Goal: Use online tool/utility: Utilize a website feature to perform a specific function

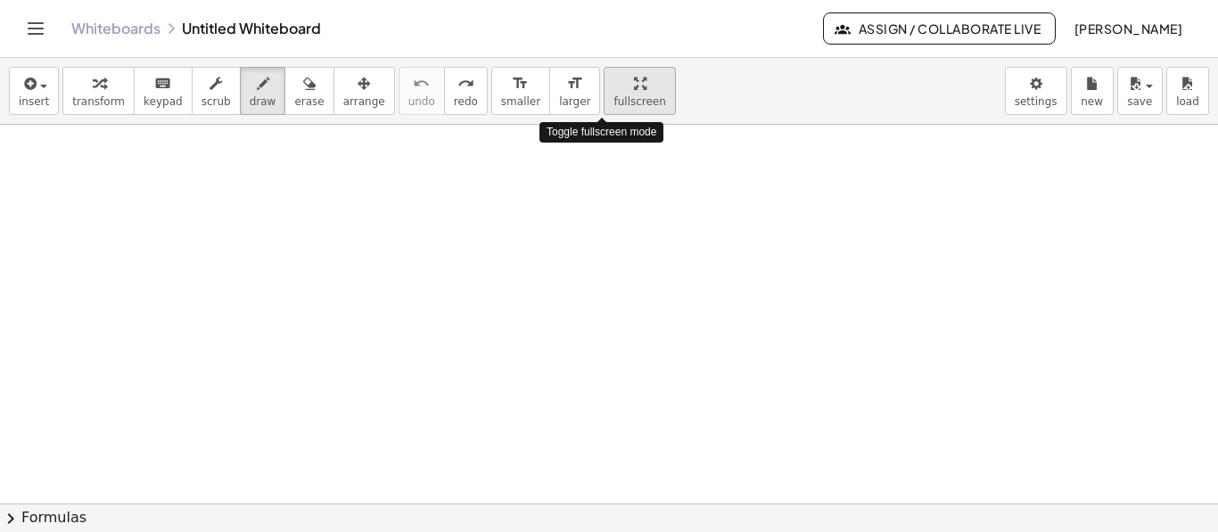
click at [613, 80] on div "button" at bounding box center [639, 82] width 52 height 21
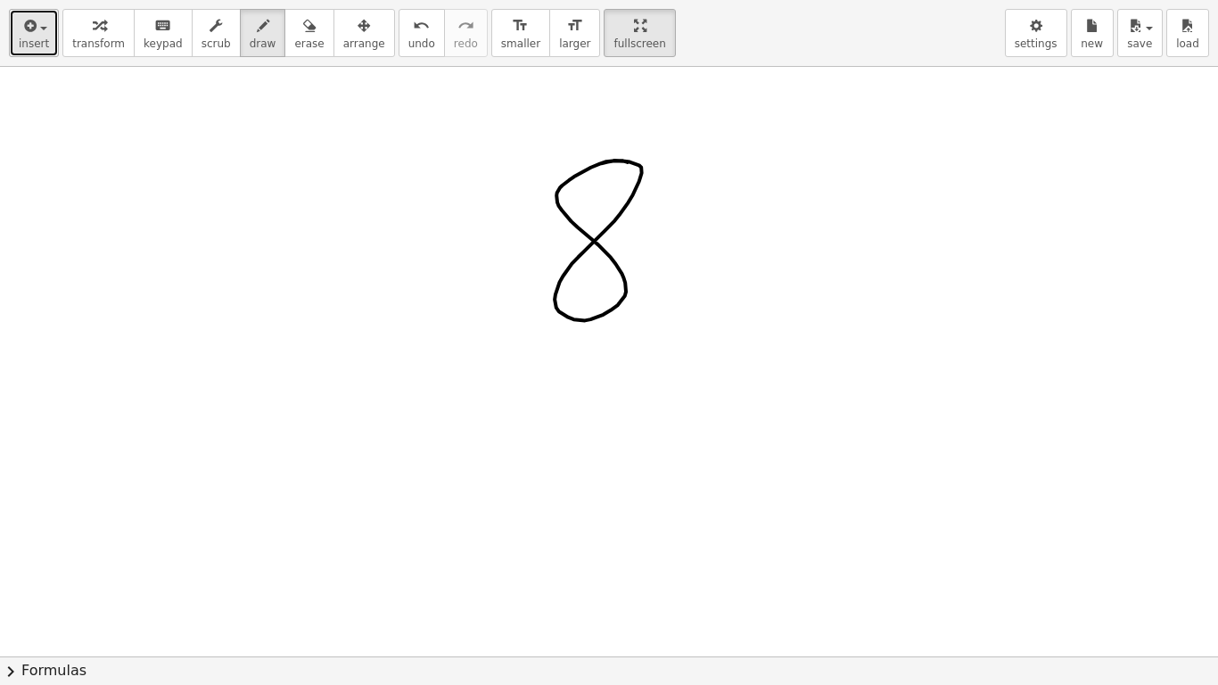
click at [32, 36] on icon "button" at bounding box center [29, 25] width 16 height 21
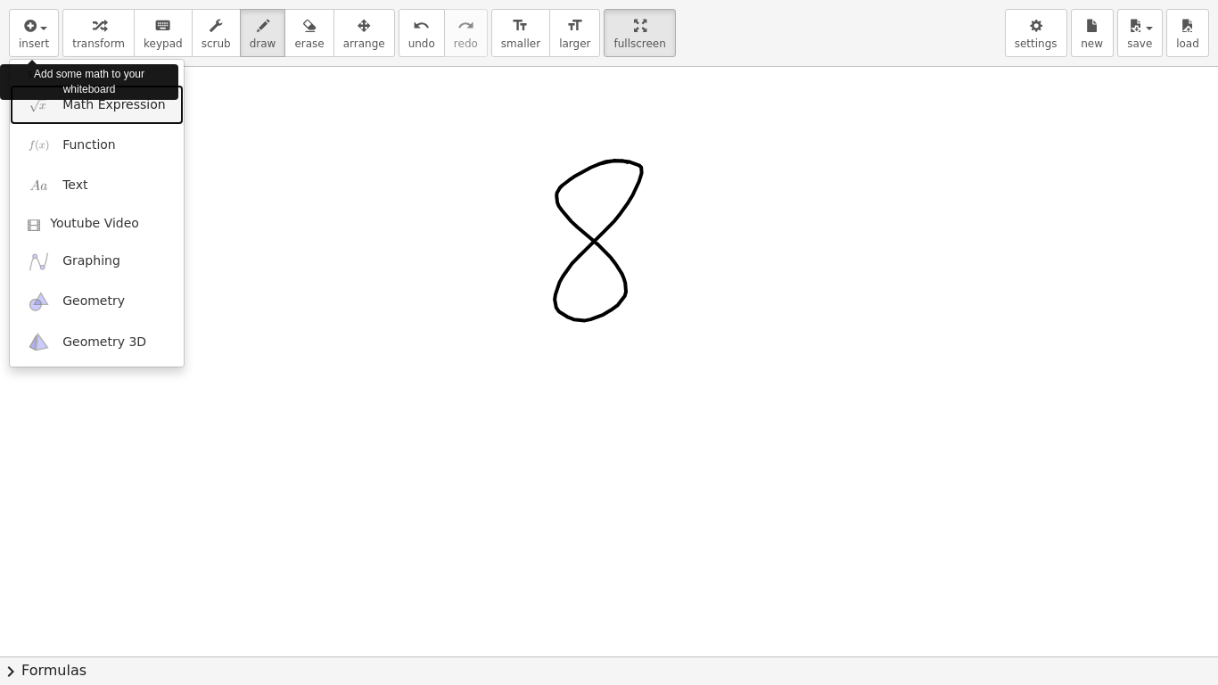
click at [147, 118] on link "Math Expression" at bounding box center [97, 105] width 174 height 40
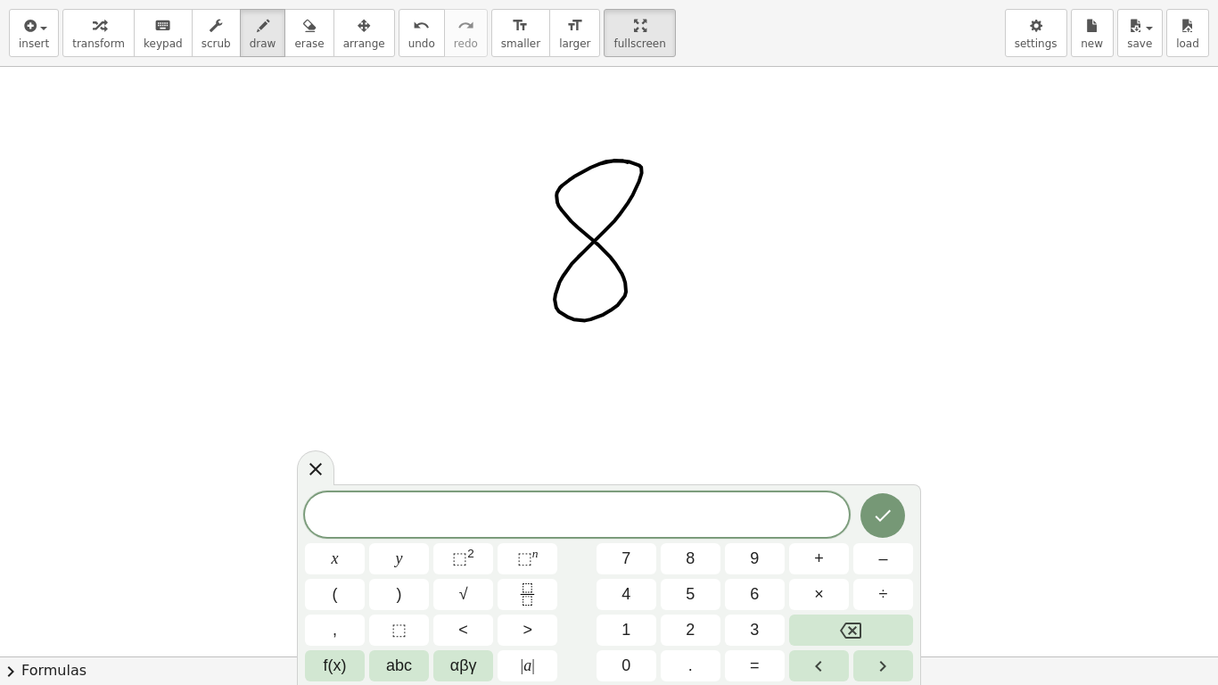
click at [336, 531] on span "x" at bounding box center [335, 558] width 7 height 24
click at [828, 531] on button "+" at bounding box center [819, 558] width 60 height 31
click at [709, 531] on button "5" at bounding box center [691, 594] width 60 height 31
click at [760, 531] on button "=" at bounding box center [755, 665] width 60 height 31
click at [768, 531] on button "3" at bounding box center [755, 629] width 60 height 31
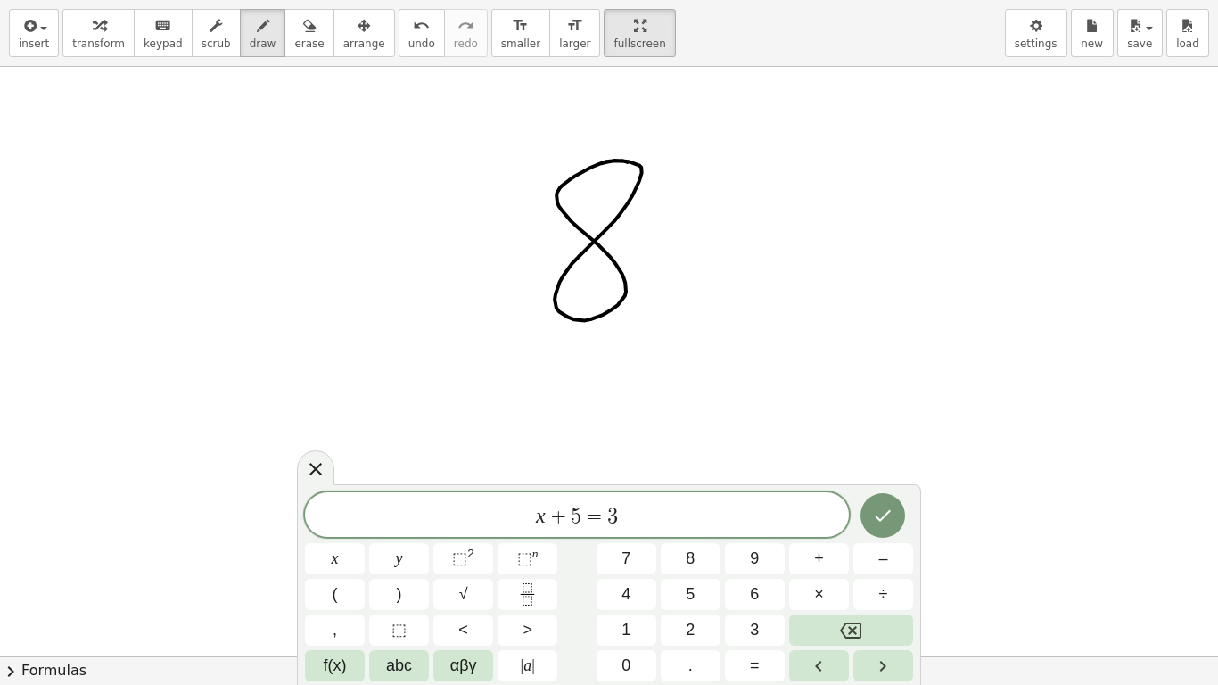
click at [888, 531] on button "Done" at bounding box center [882, 515] width 45 height 45
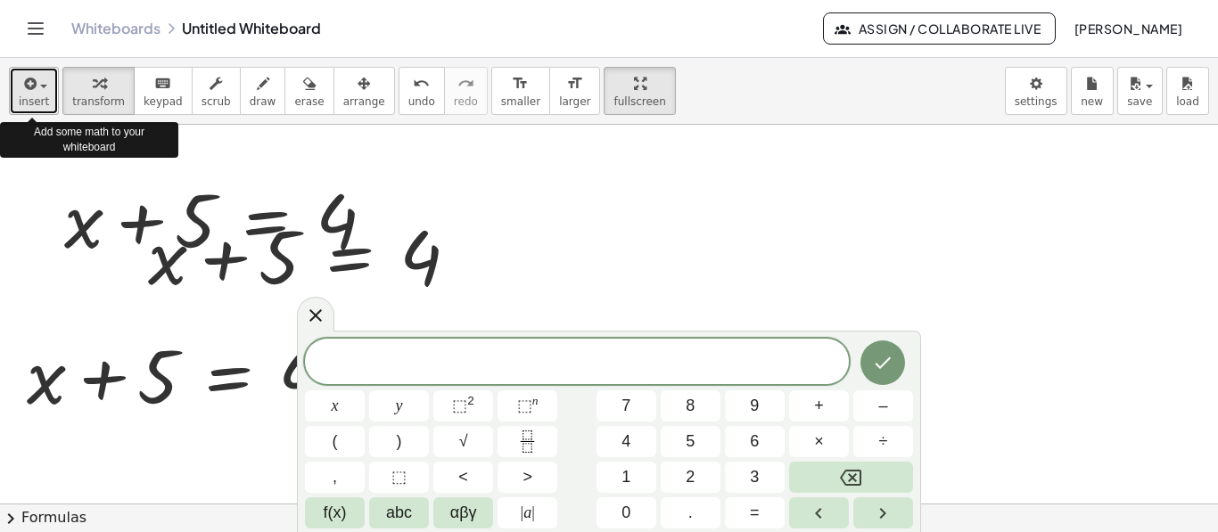
click at [37, 89] on span "button" at bounding box center [39, 85] width 4 height 12
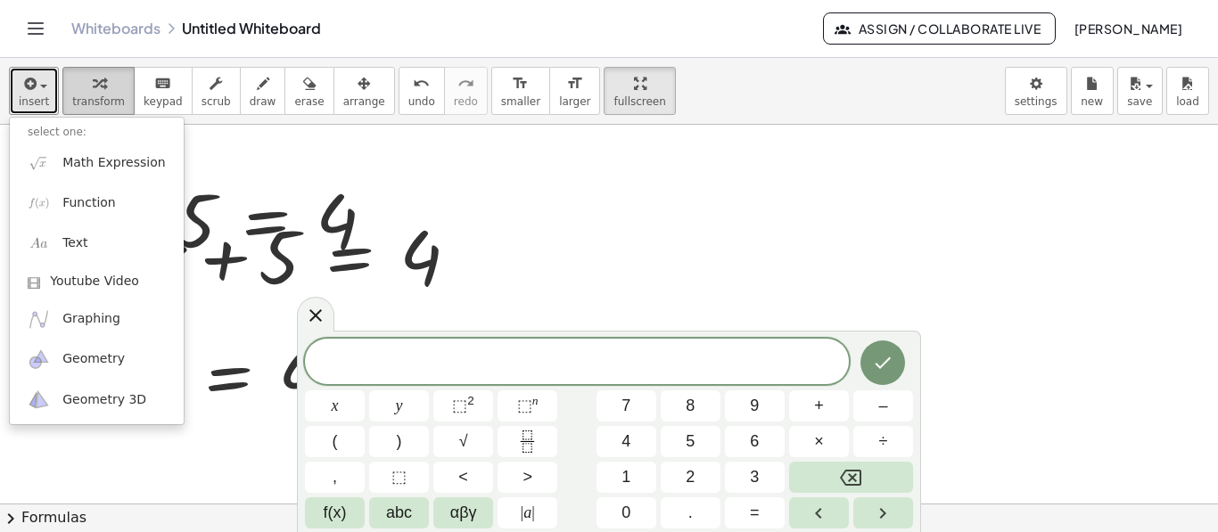
click at [94, 111] on button "transform" at bounding box center [98, 91] width 72 height 48
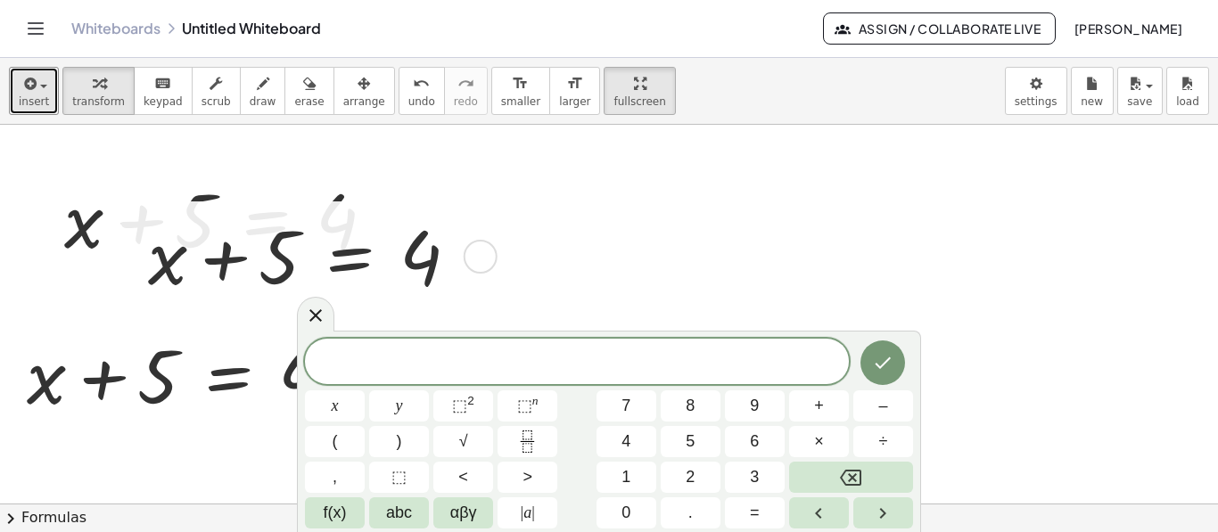
click at [195, 222] on div at bounding box center [310, 255] width 343 height 98
click at [369, 257] on div at bounding box center [310, 255] width 343 height 98
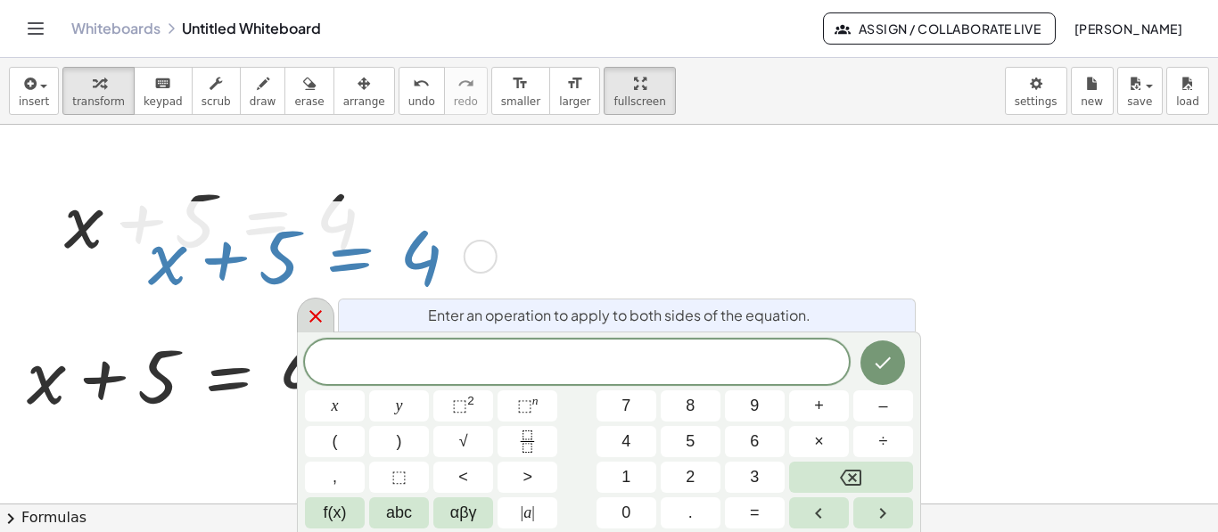
click at [307, 310] on icon at bounding box center [315, 316] width 21 height 21
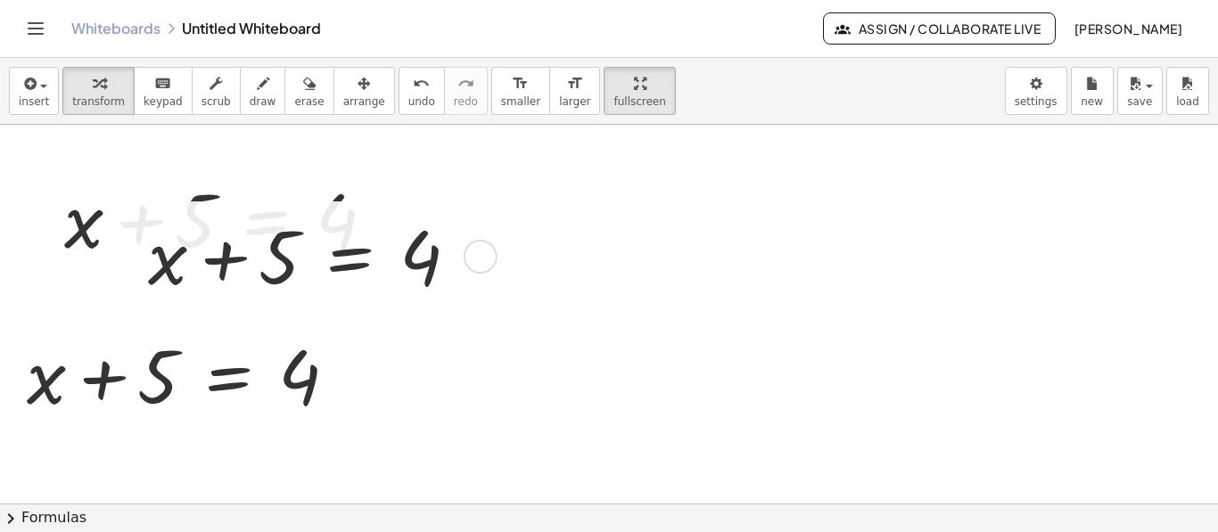
click at [296, 277] on div at bounding box center [310, 255] width 343 height 98
click at [288, 271] on div at bounding box center [310, 255] width 343 height 98
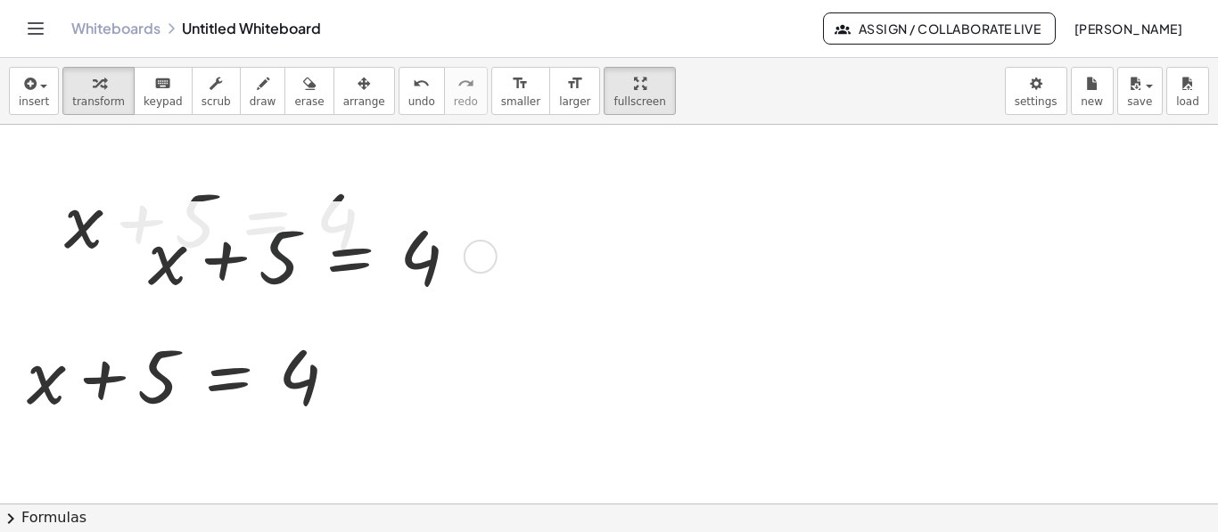
click at [288, 271] on div at bounding box center [310, 255] width 343 height 98
click at [186, 207] on div at bounding box center [310, 255] width 343 height 98
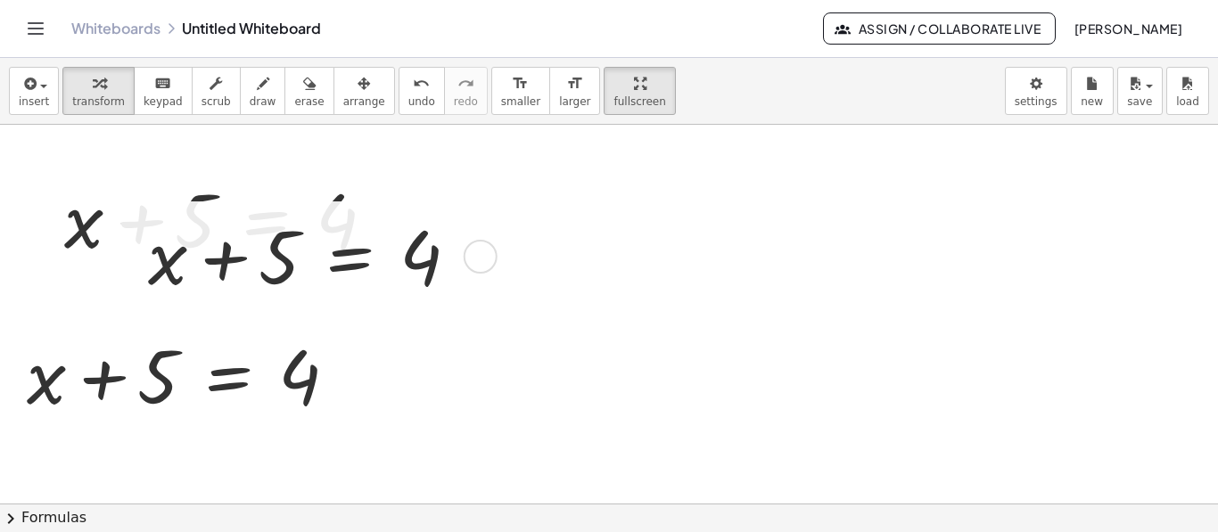
click at [186, 207] on div at bounding box center [310, 255] width 343 height 98
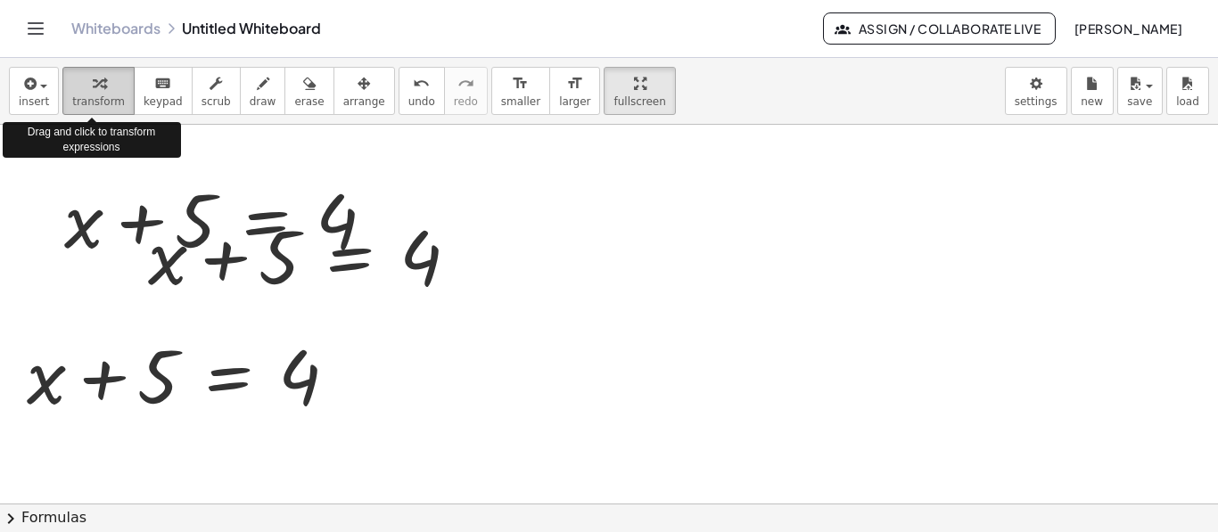
click at [82, 83] on div "button" at bounding box center [98, 82] width 53 height 21
click at [94, 83] on icon "button" at bounding box center [99, 83] width 12 height 21
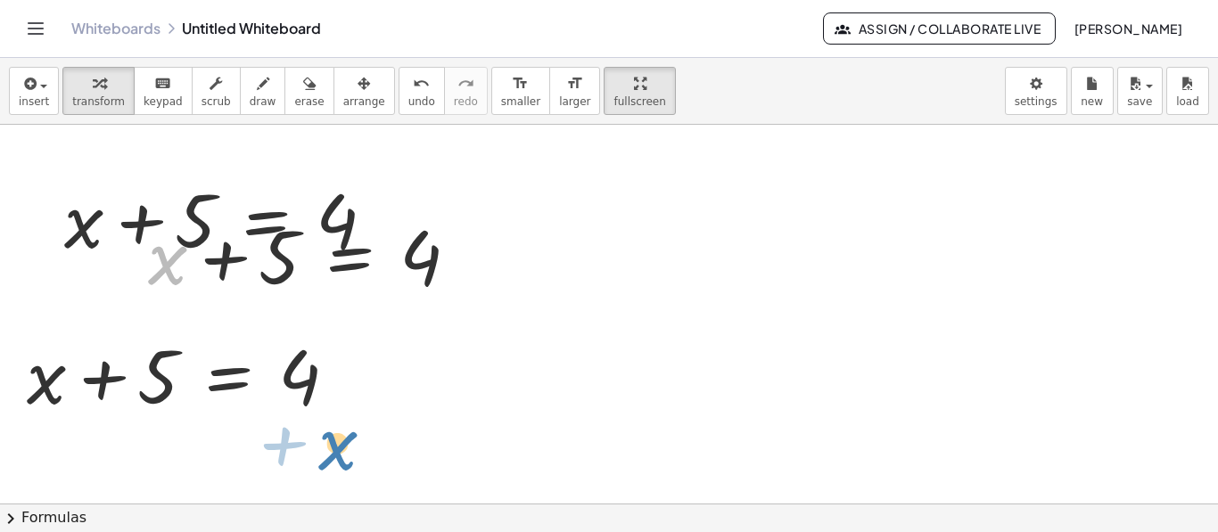
drag, startPoint x: 159, startPoint y: 225, endPoint x: 358, endPoint y: 414, distance: 274.9
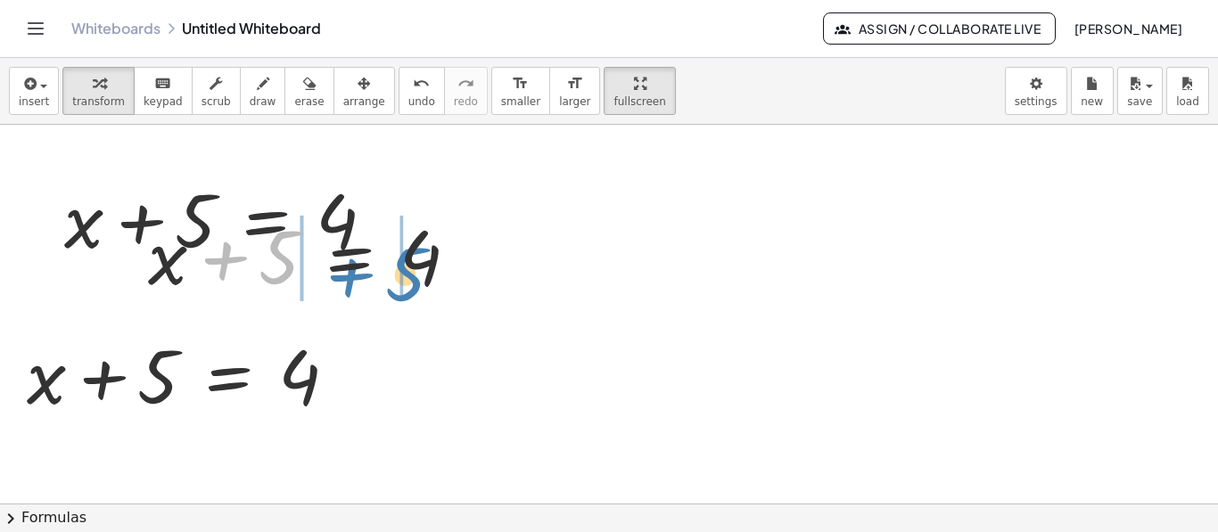
drag, startPoint x: 246, startPoint y: 238, endPoint x: 372, endPoint y: 255, distance: 126.8
click at [372, 255] on div at bounding box center [310, 255] width 343 height 98
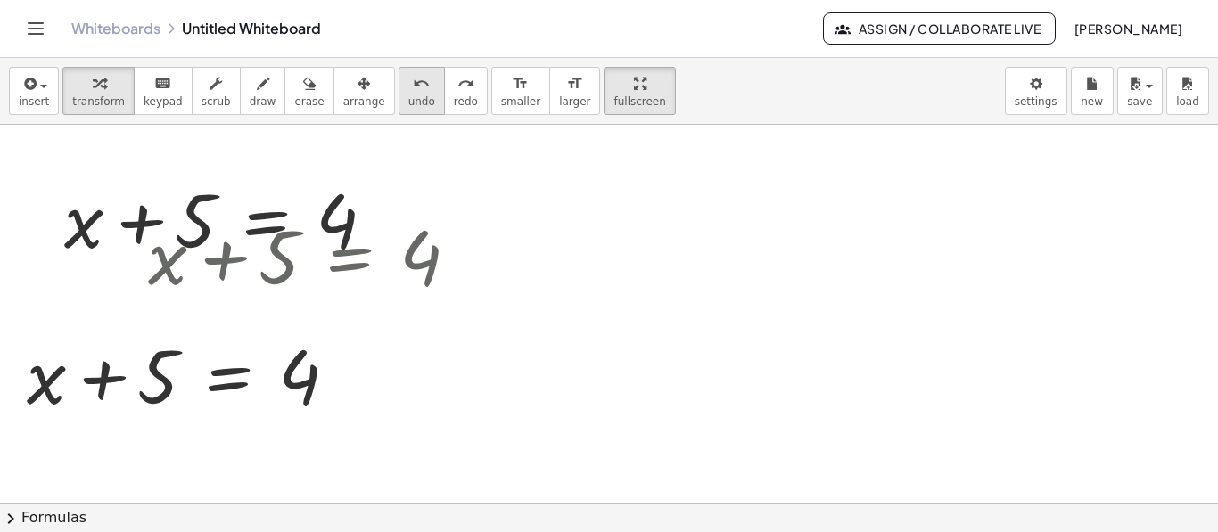
click at [398, 93] on button "undo undo" at bounding box center [421, 91] width 46 height 48
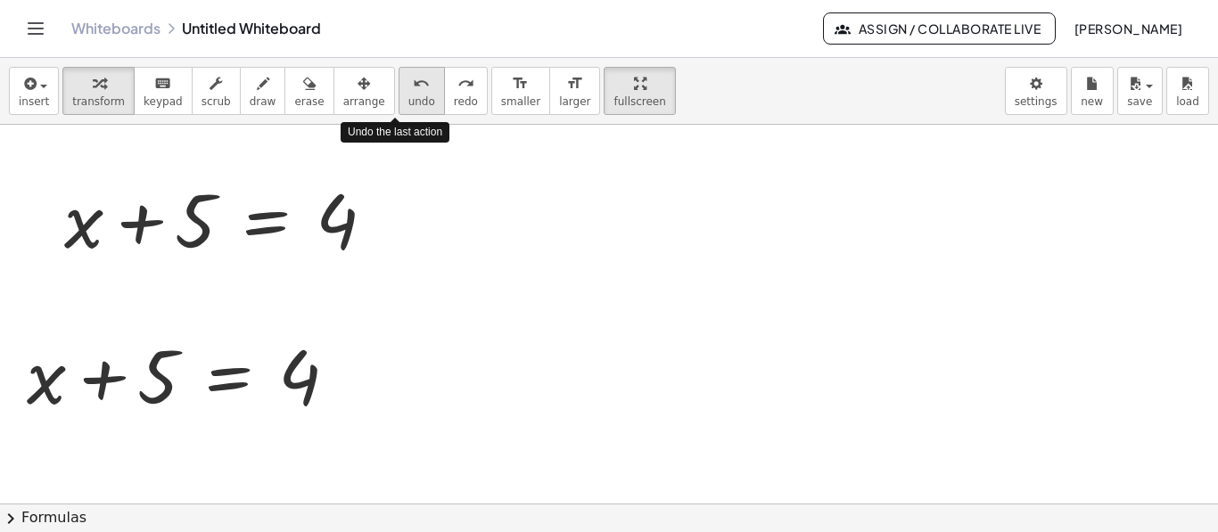
click at [398, 93] on button "undo undo" at bounding box center [421, 91] width 46 height 48
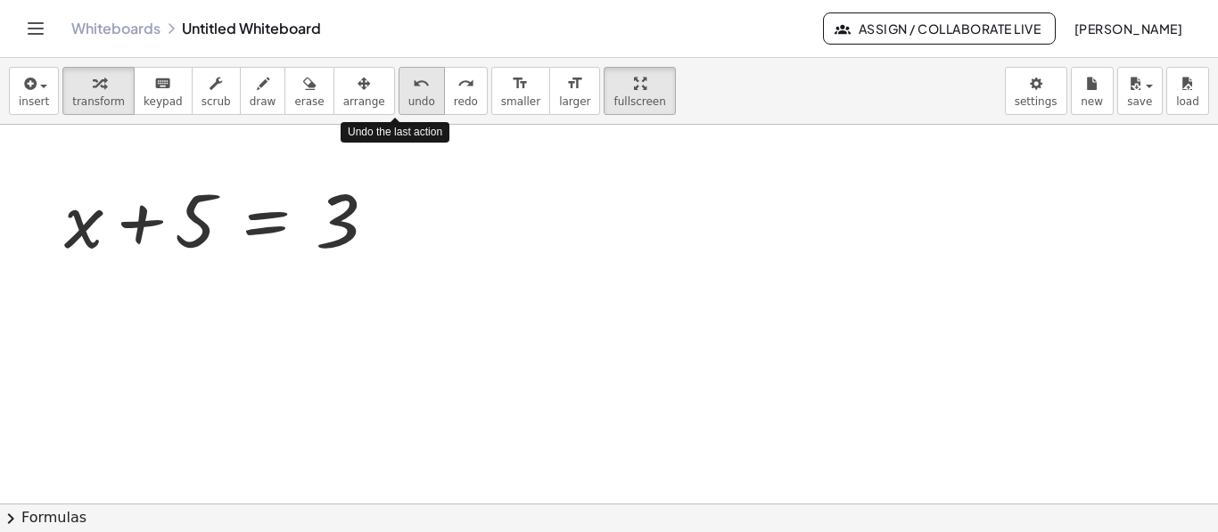
click at [398, 93] on button "undo undo" at bounding box center [421, 91] width 46 height 48
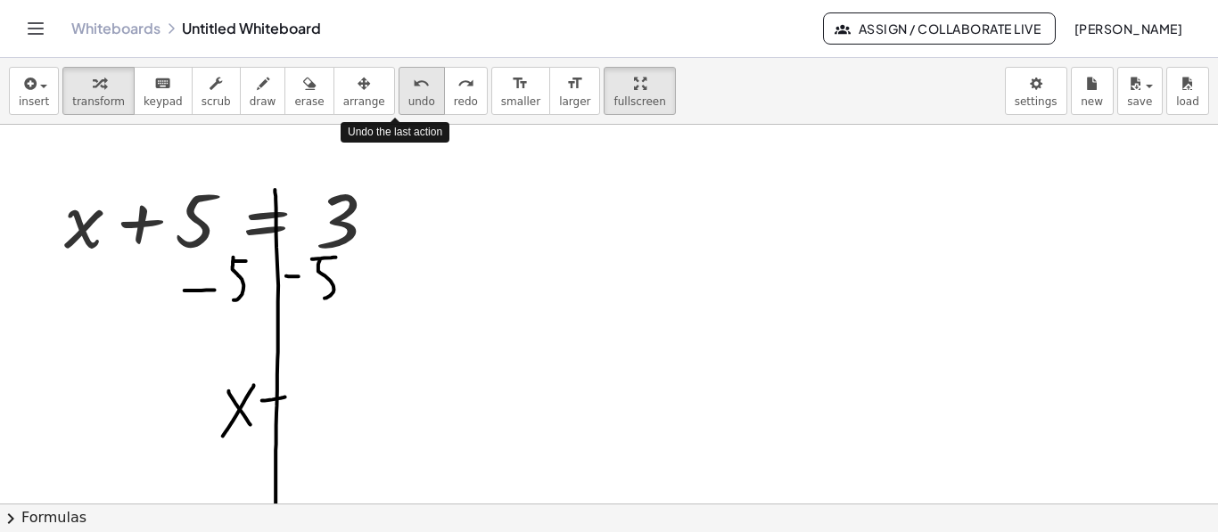
click at [398, 93] on button "undo undo" at bounding box center [421, 91] width 46 height 48
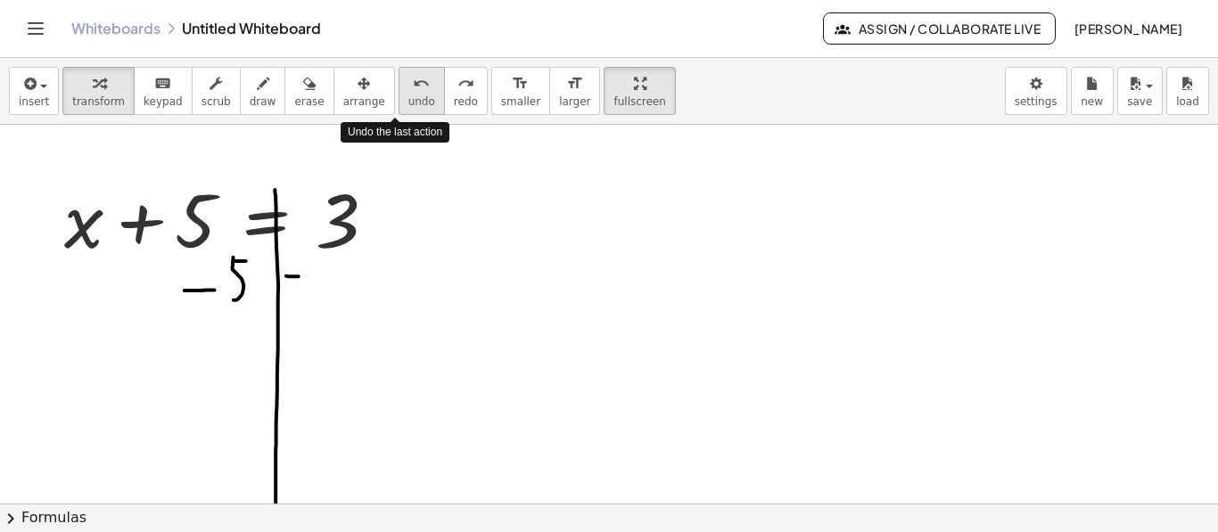
click at [398, 93] on button "undo undo" at bounding box center [421, 91] width 46 height 48
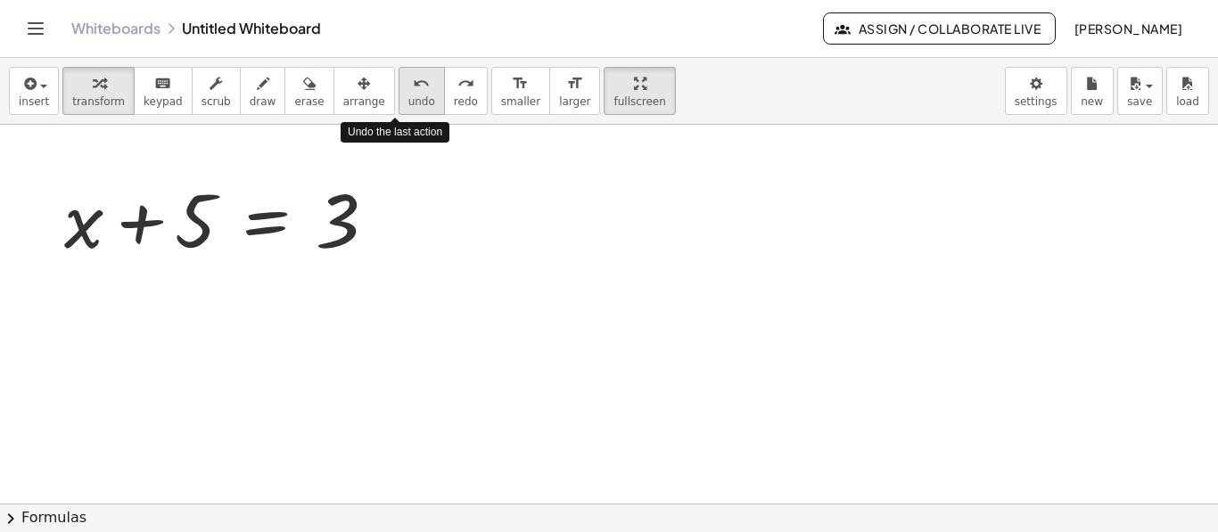
click at [398, 93] on button "undo undo" at bounding box center [421, 91] width 46 height 48
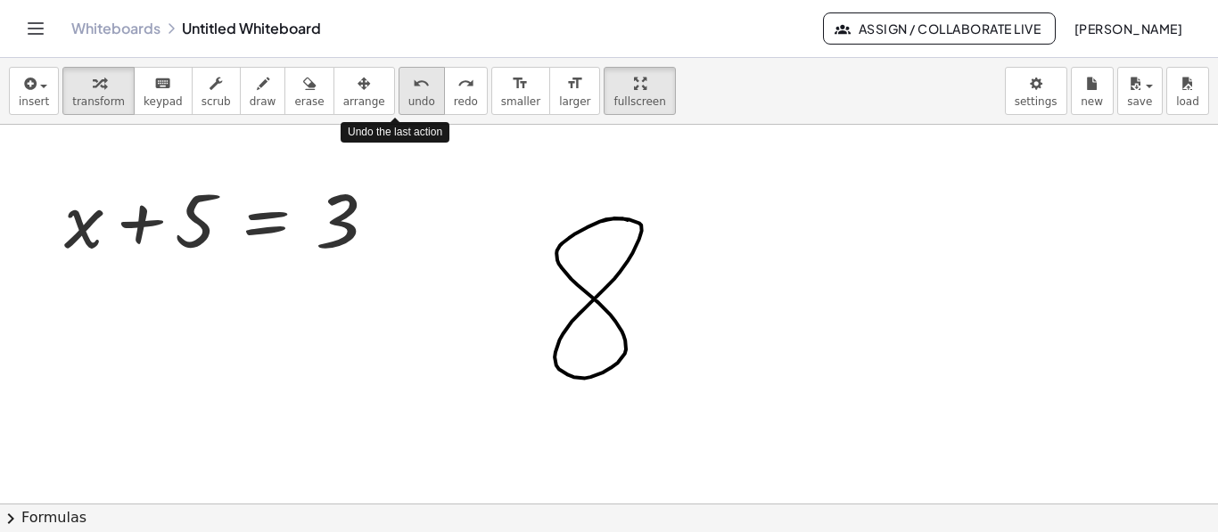
click at [398, 93] on button "undo undo" at bounding box center [421, 91] width 46 height 48
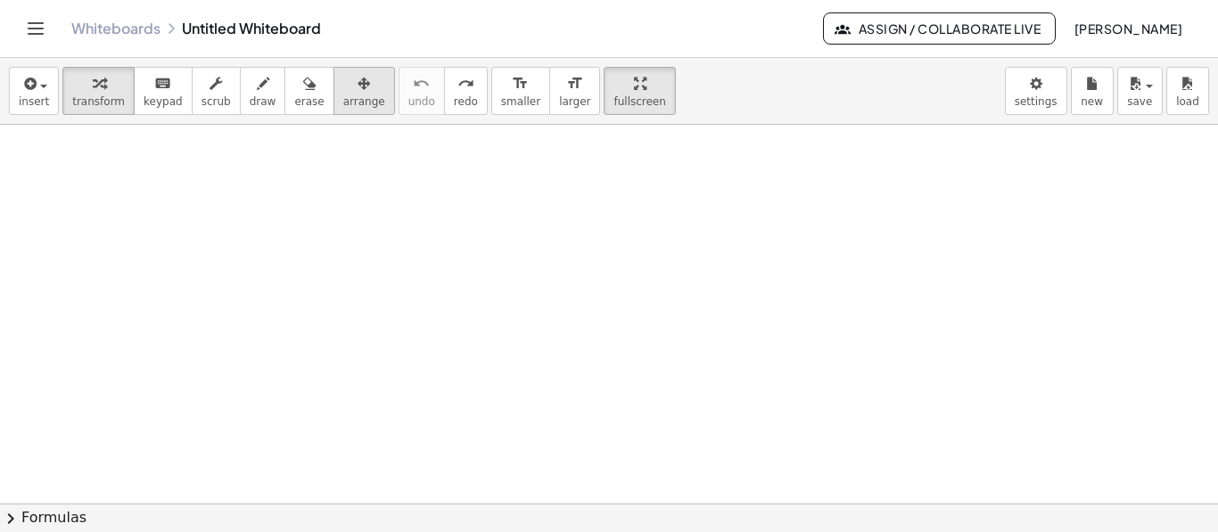
click at [350, 79] on div "button" at bounding box center [364, 82] width 42 height 21
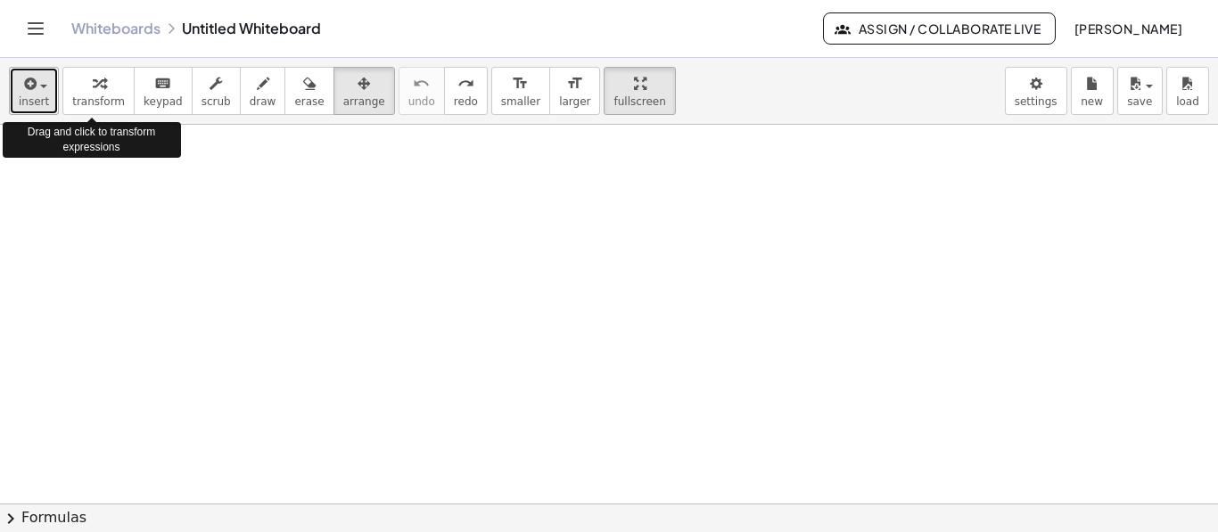
click at [23, 97] on span "insert" at bounding box center [34, 101] width 30 height 12
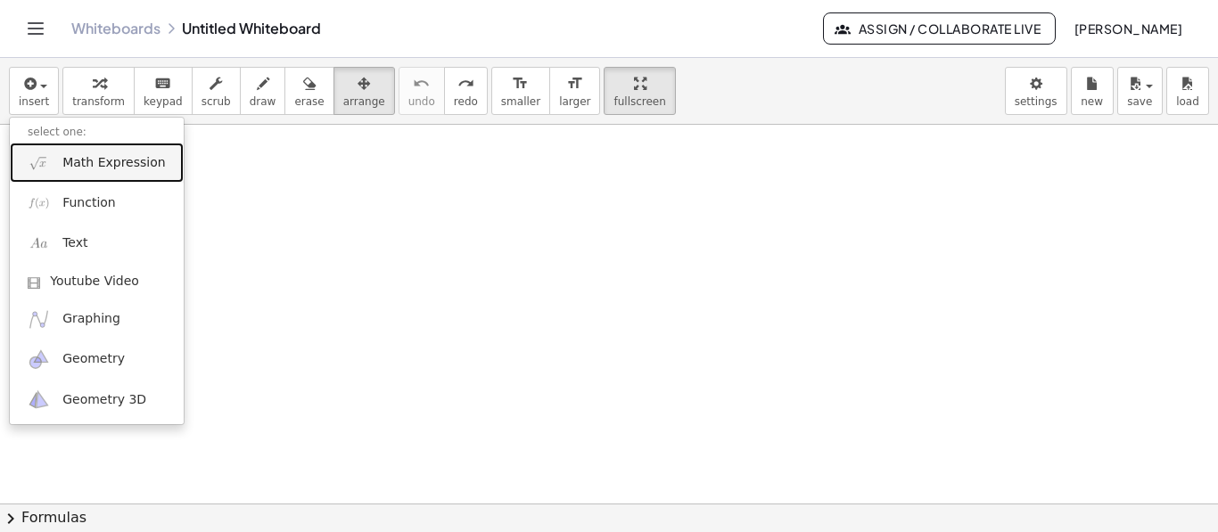
click at [86, 166] on span "Math Expression" at bounding box center [113, 163] width 103 height 18
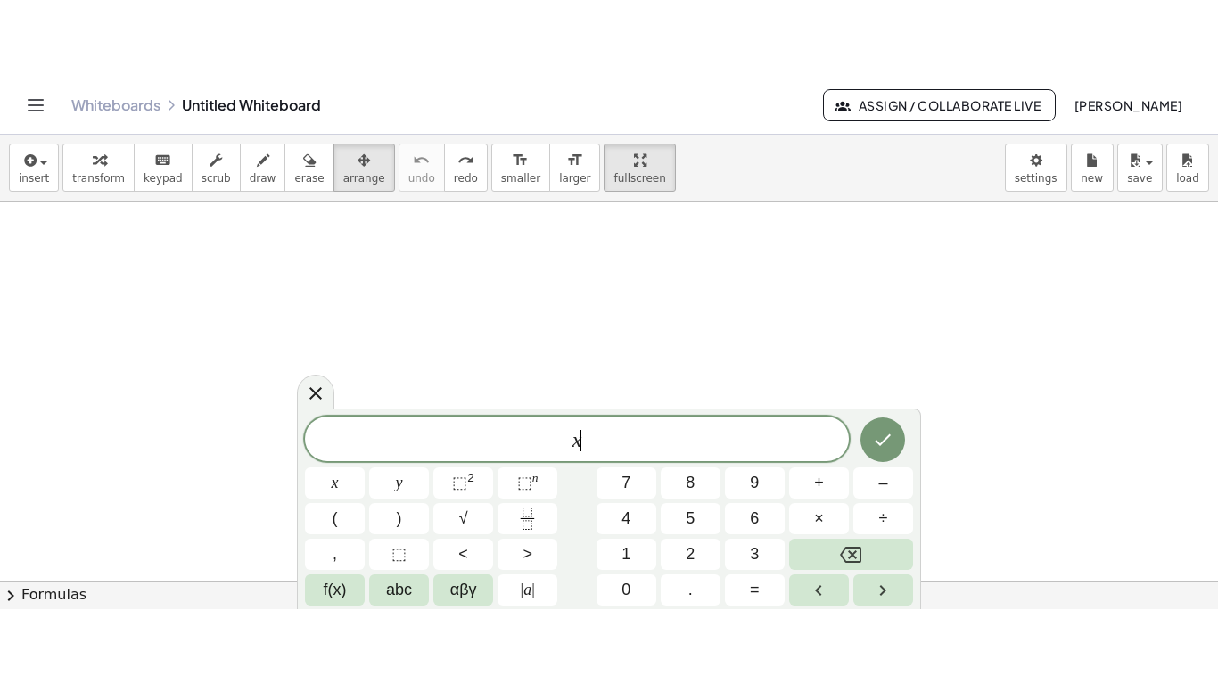
scroll to position [3, 0]
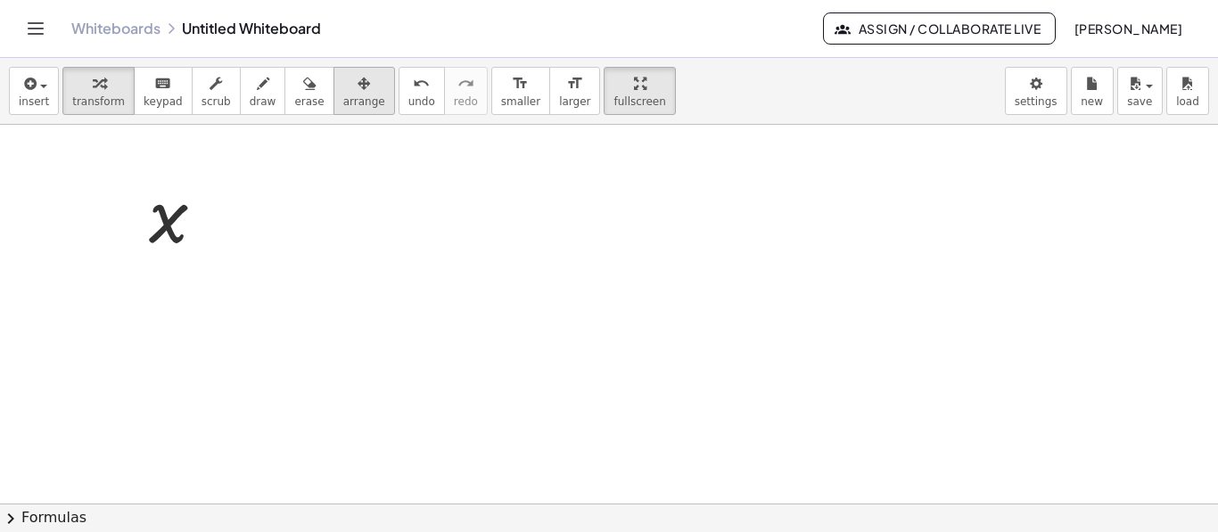
click at [343, 89] on div "button" at bounding box center [364, 82] width 42 height 21
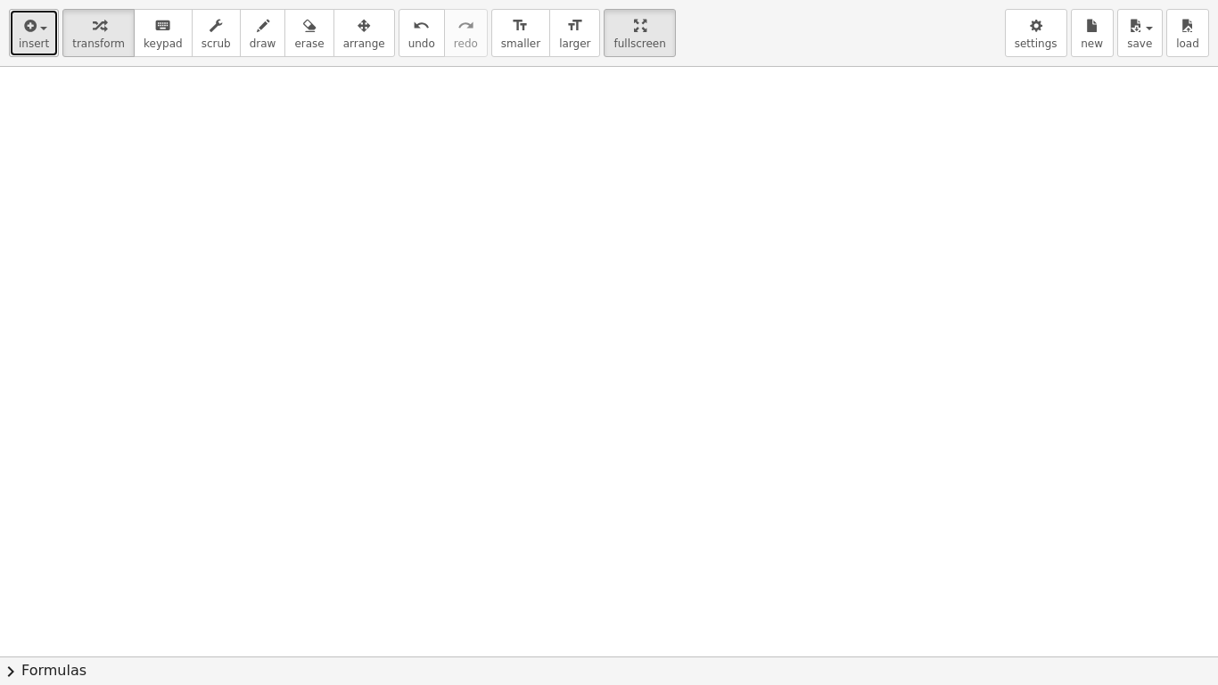
click at [18, 45] on button "insert" at bounding box center [34, 33] width 50 height 48
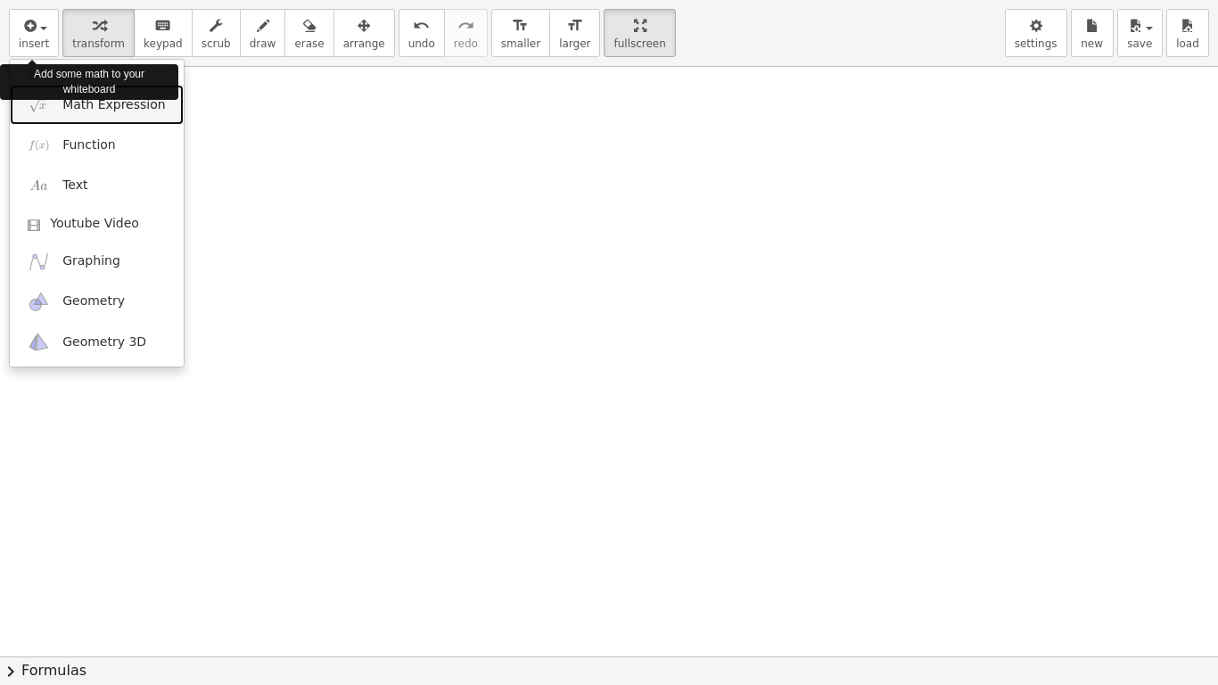
click at [140, 118] on link "Math Expression" at bounding box center [97, 105] width 174 height 40
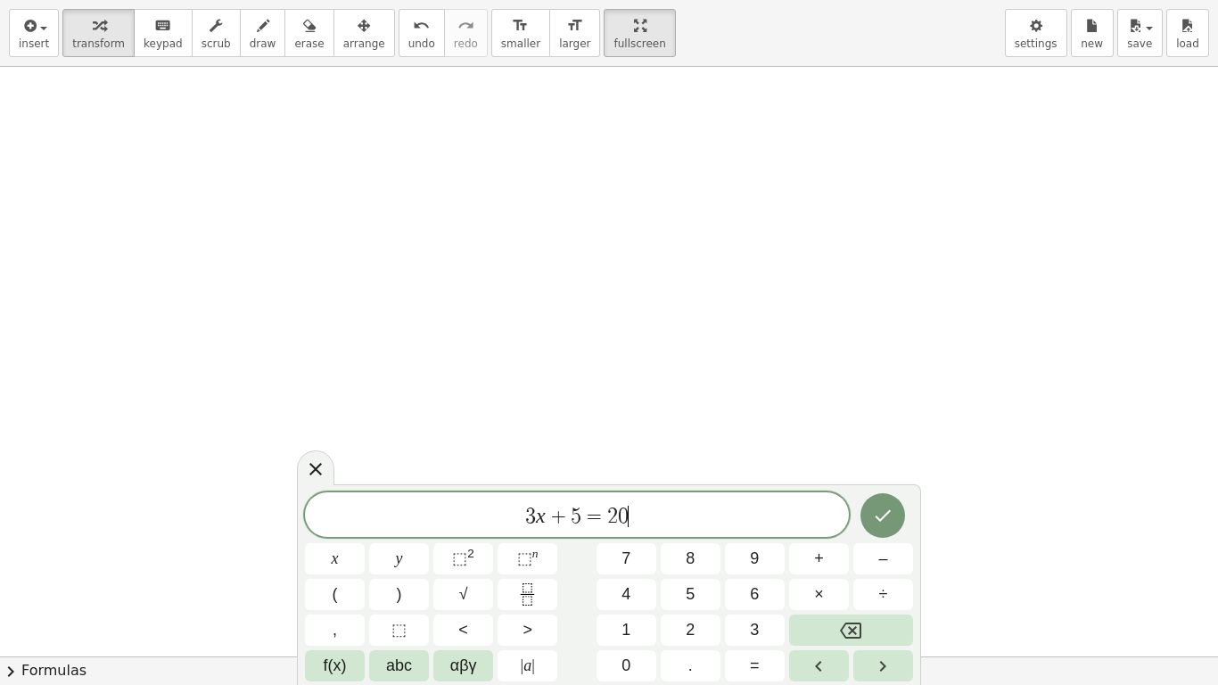
scroll to position [9, 0]
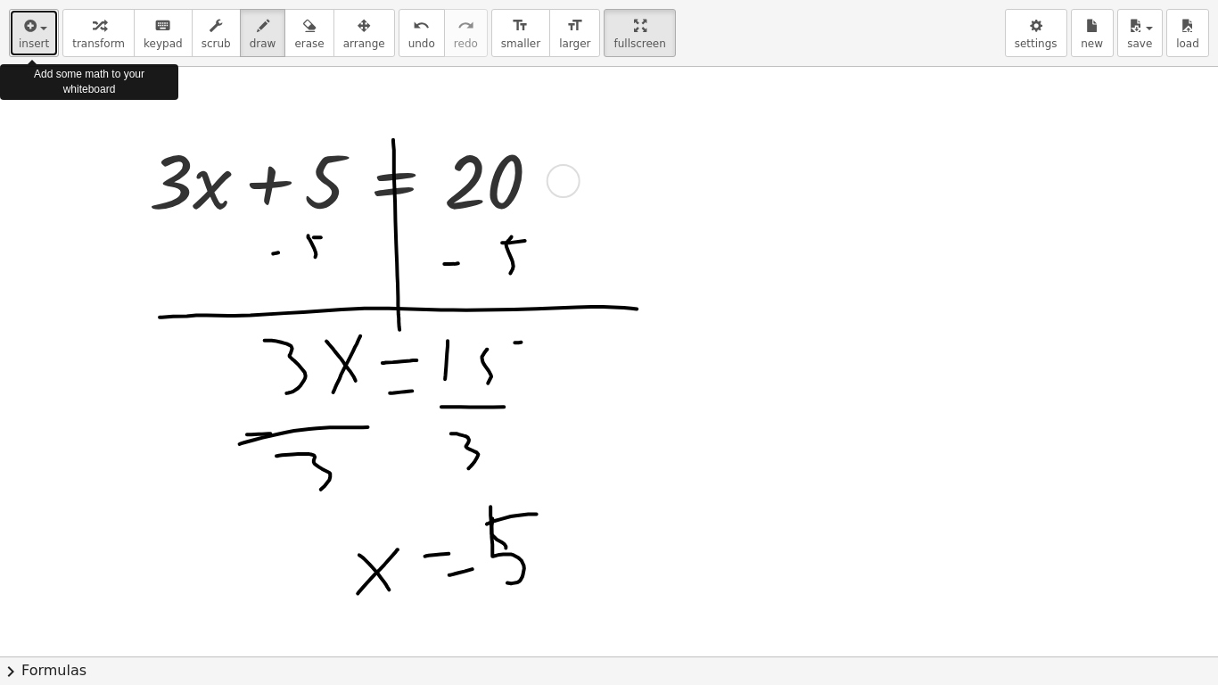
click at [42, 37] on span "insert" at bounding box center [34, 43] width 30 height 12
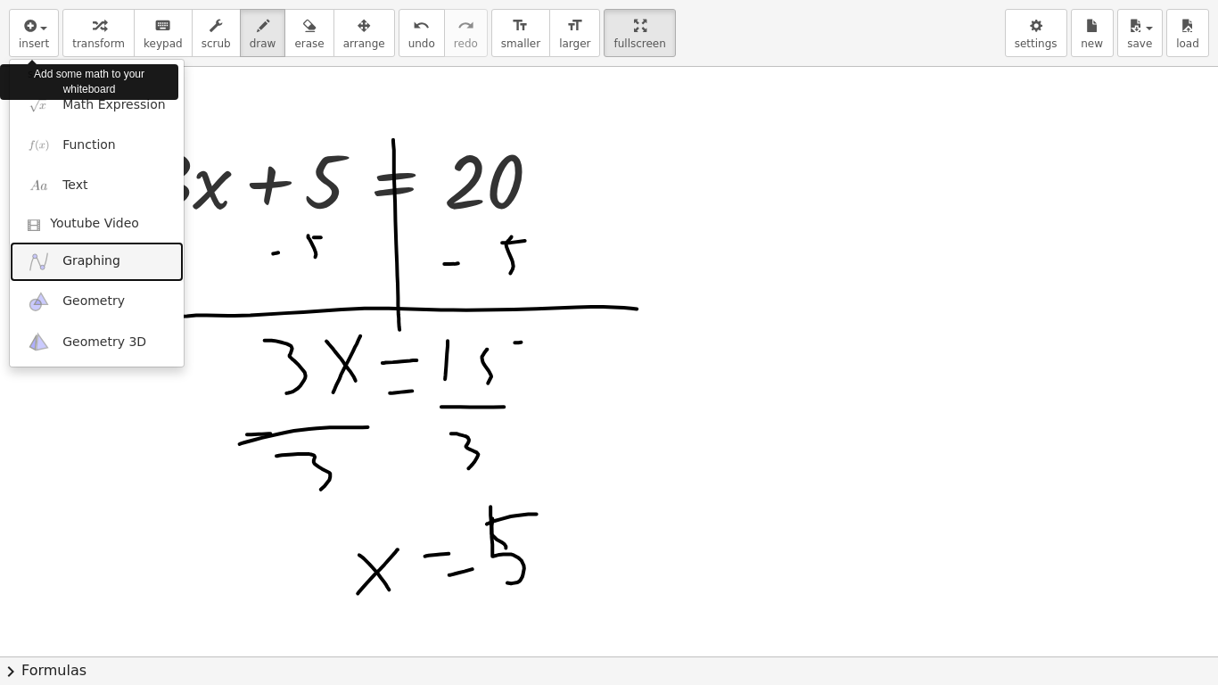
click at [102, 274] on link "Graphing" at bounding box center [97, 262] width 174 height 40
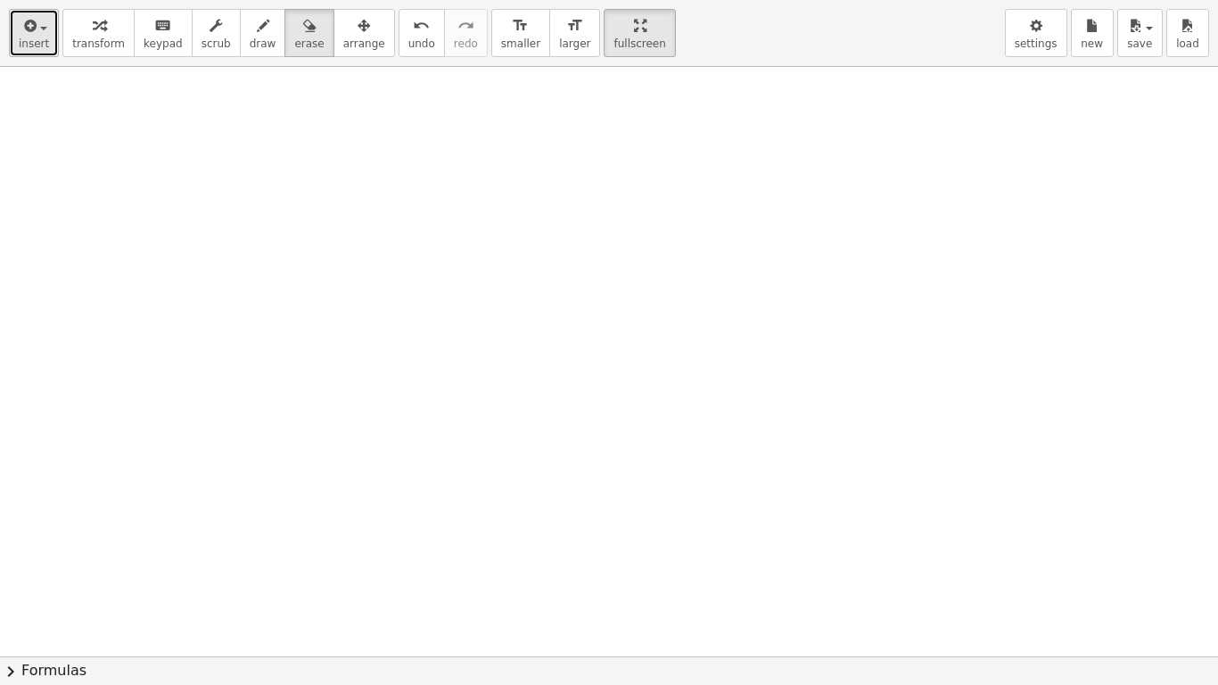
click at [41, 28] on span "button" at bounding box center [43, 29] width 7 height 4
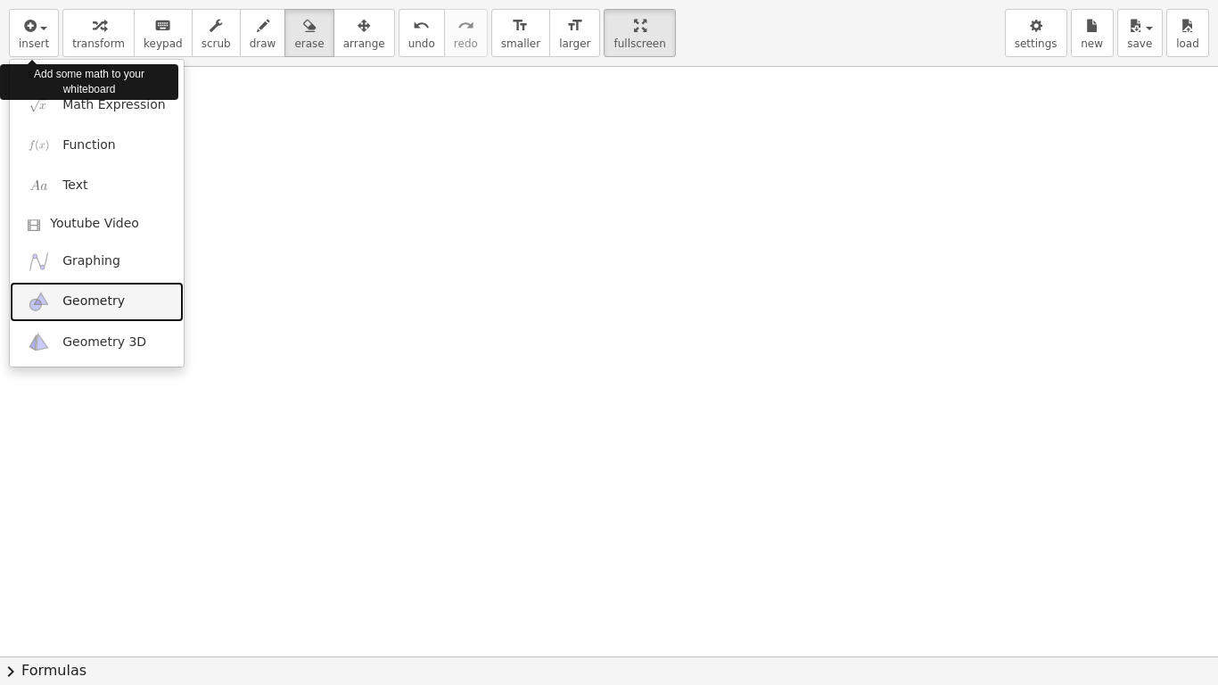
click at [110, 299] on span "Geometry" at bounding box center [93, 301] width 62 height 18
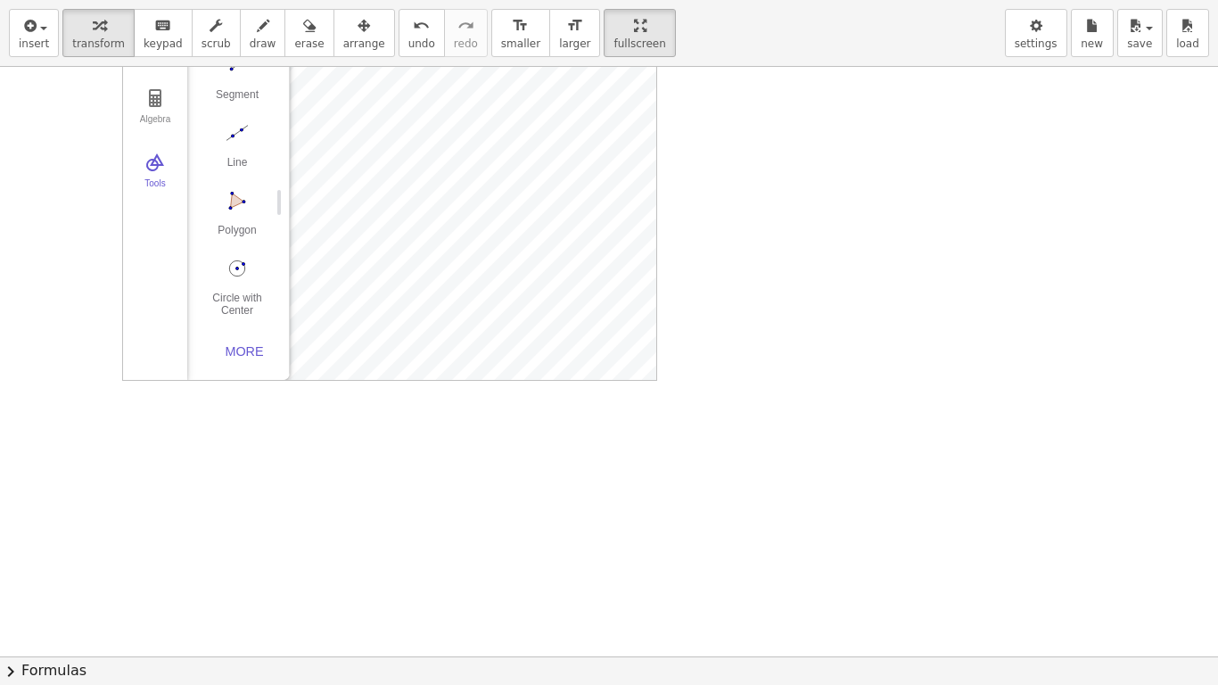
scroll to position [111, 0]
click at [259, 341] on div "More" at bounding box center [244, 342] width 57 height 14
click at [239, 238] on img "Perpendicular Line. Select perpendicular line and point" at bounding box center [236, 232] width 71 height 29
click at [235, 339] on img "Move. Drag or select object" at bounding box center [243, 338] width 43 height 43
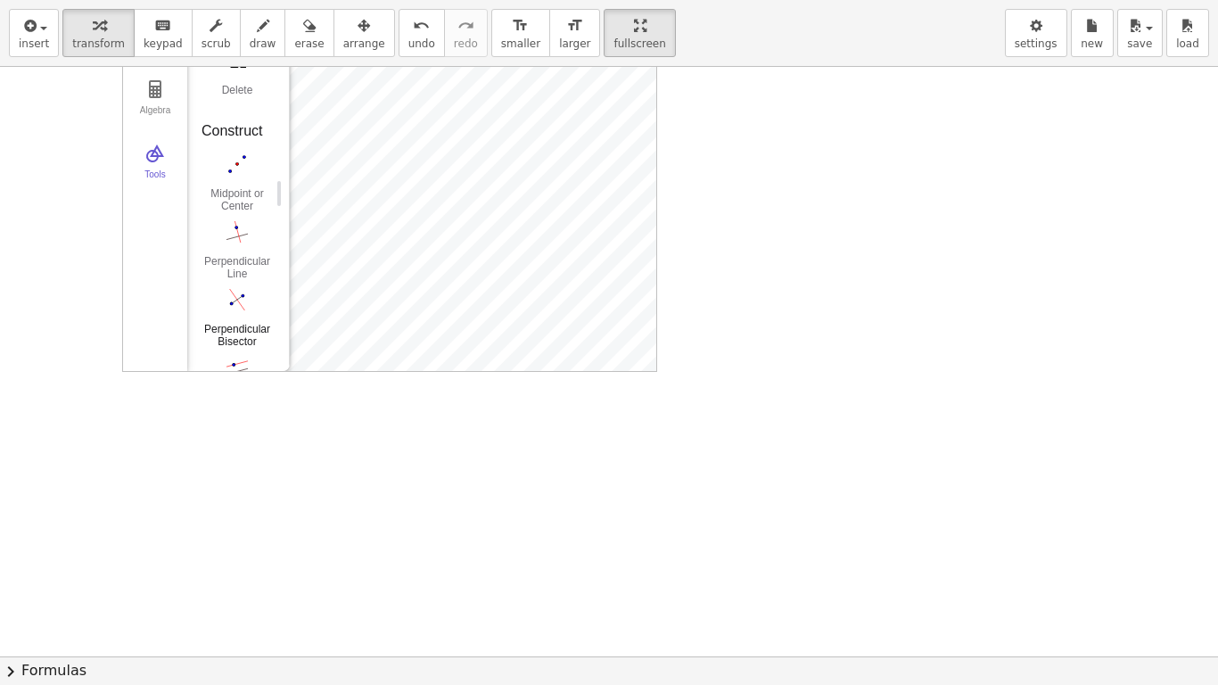
click at [233, 290] on img "Perpendicular Bisector. Select two points or one segment" at bounding box center [236, 299] width 71 height 29
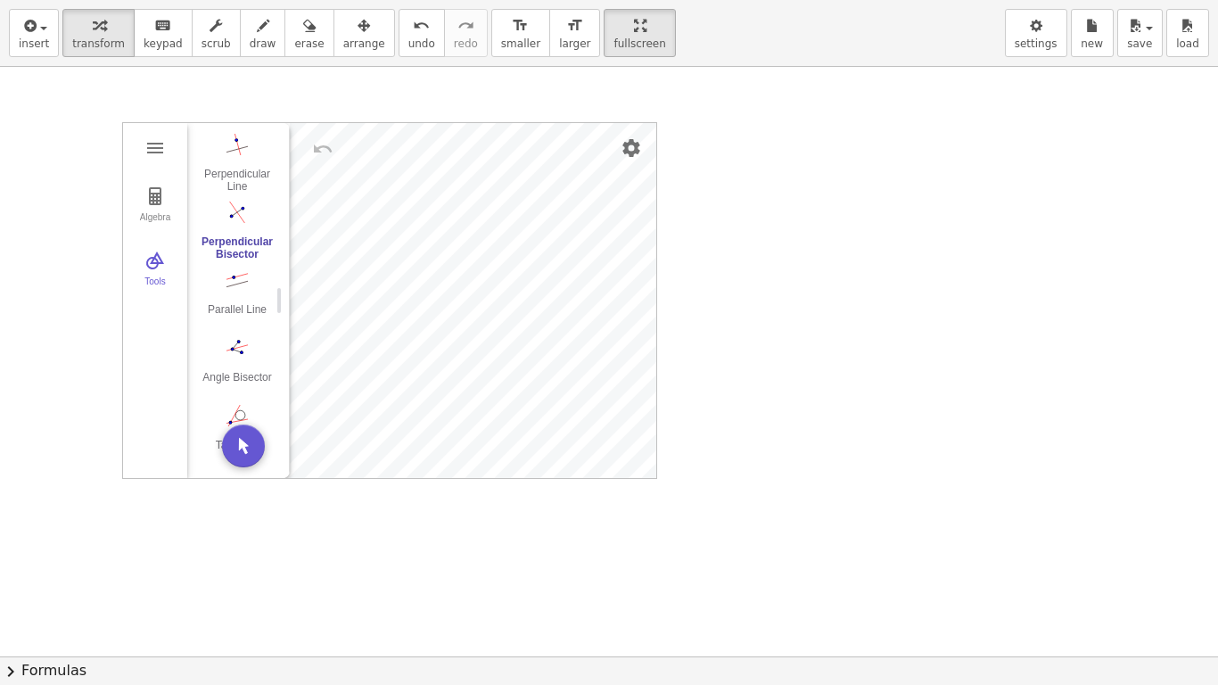
scroll to position [0, 0]
click at [237, 218] on img "Perpendicular Bisector. Select two points or one segment" at bounding box center [236, 215] width 71 height 29
click at [239, 250] on div "Perpendicular Bisector" at bounding box center [236, 251] width 71 height 25
click at [243, 291] on img "Parallel Line. Select parallel line and point" at bounding box center [236, 283] width 71 height 29
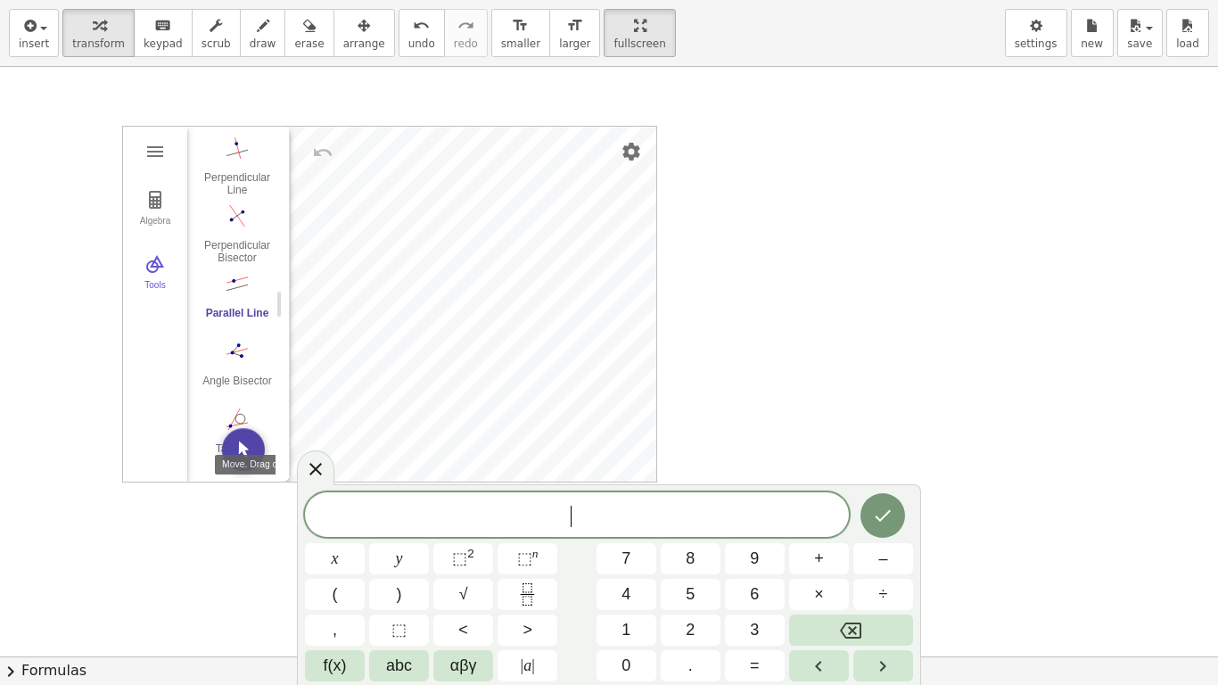
click at [252, 456] on button "Move. Drag or select object" at bounding box center [243, 449] width 43 height 43
click at [320, 477] on icon at bounding box center [315, 467] width 21 height 21
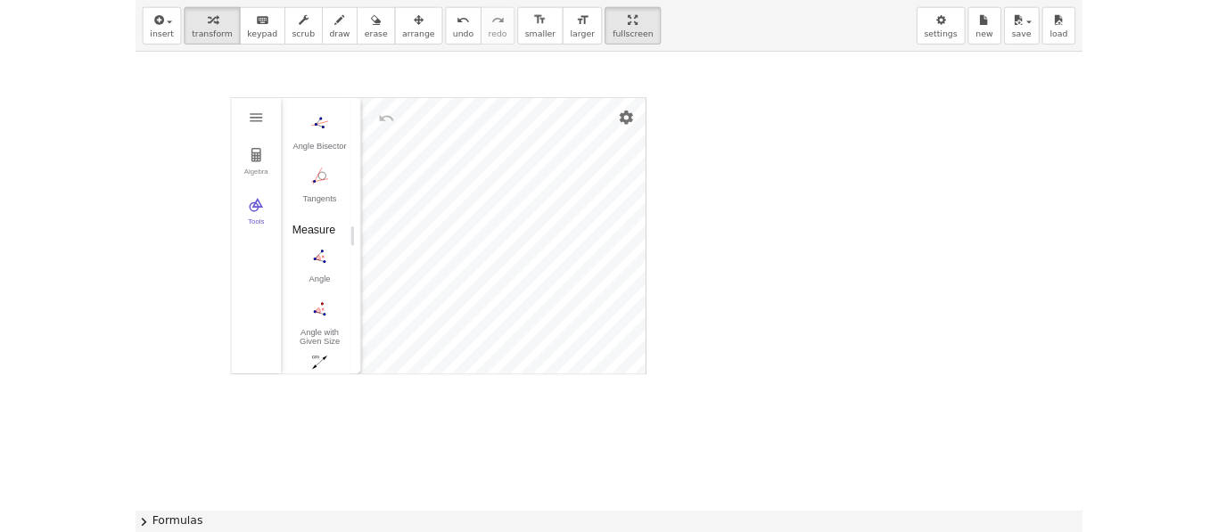
scroll to position [1072, 0]
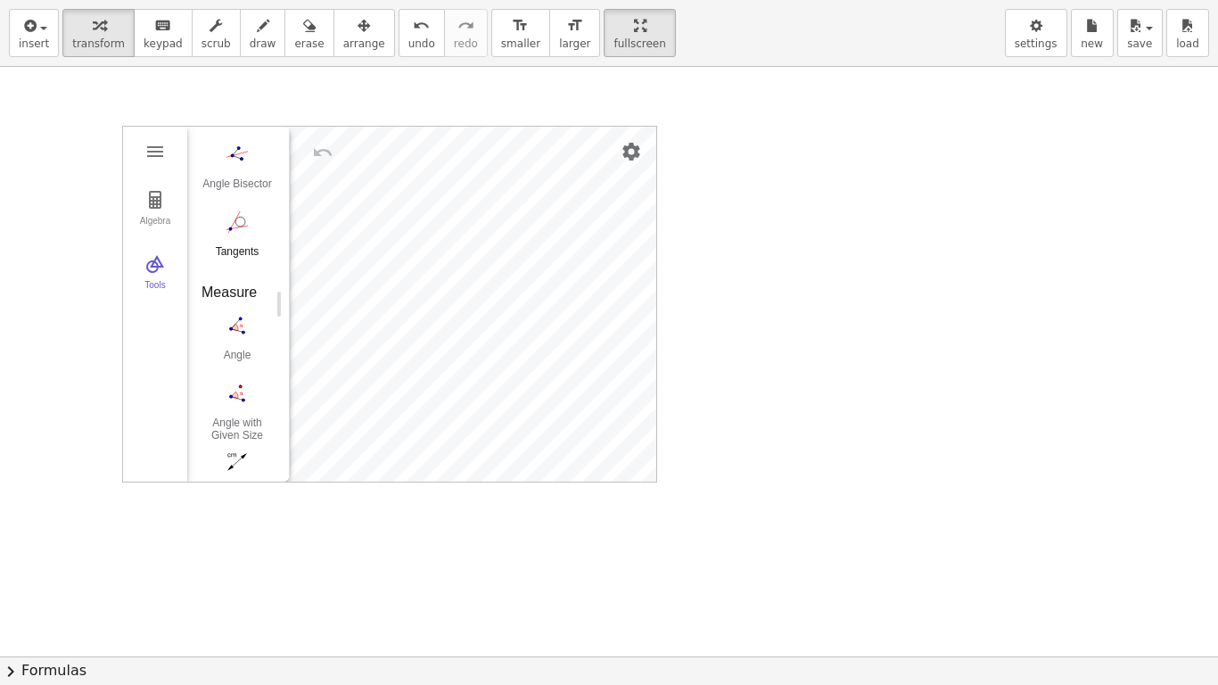
click at [234, 233] on img "Tangents. Select point or line, then circle, conic or function" at bounding box center [236, 222] width 71 height 29
click at [236, 230] on img "Tangents. Select point or line, then circle, conic or function" at bounding box center [236, 222] width 71 height 29
click at [240, 232] on img "Tangents. Select point or line, then circle, conic or function" at bounding box center [236, 222] width 71 height 29
click at [244, 240] on button "Tangents" at bounding box center [236, 239] width 71 height 64
drag, startPoint x: 229, startPoint y: 217, endPoint x: 888, endPoint y: 433, distance: 693.5
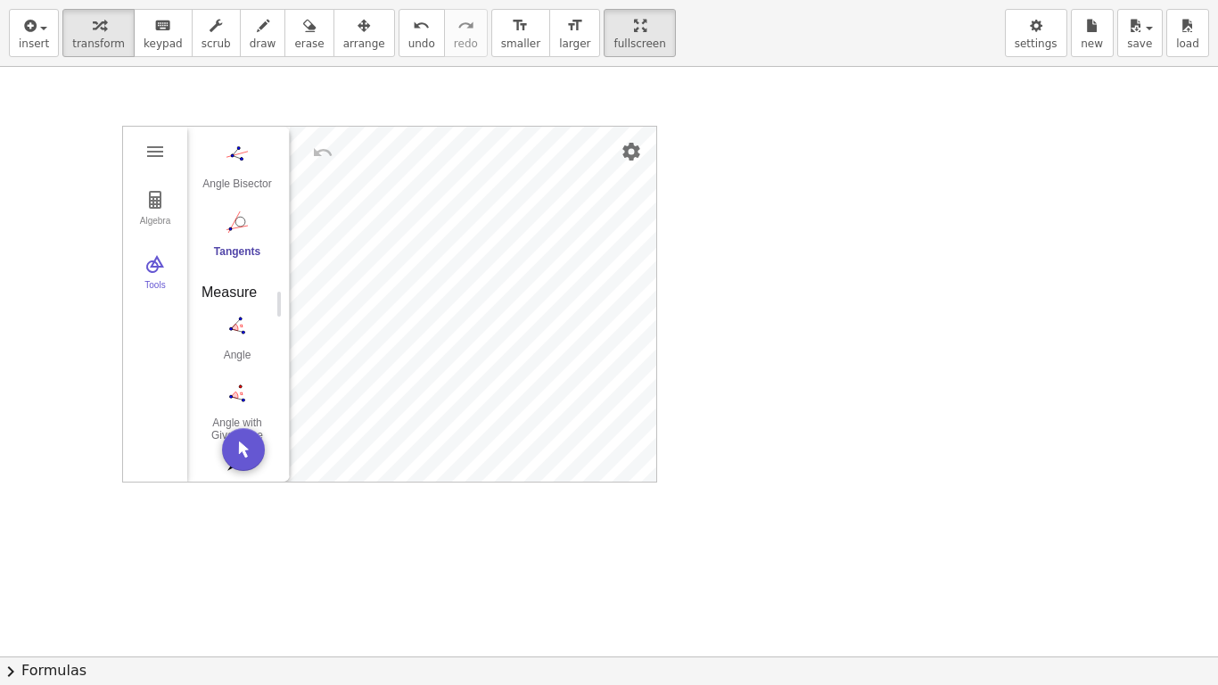
click at [888, 433] on div "Algebra Tools GeoGebra Geometry Basic Tools Move Point Segment Line Polygon Cir…" at bounding box center [609, 656] width 1218 height 1178
click at [888, 433] on div at bounding box center [609, 656] width 1218 height 1178
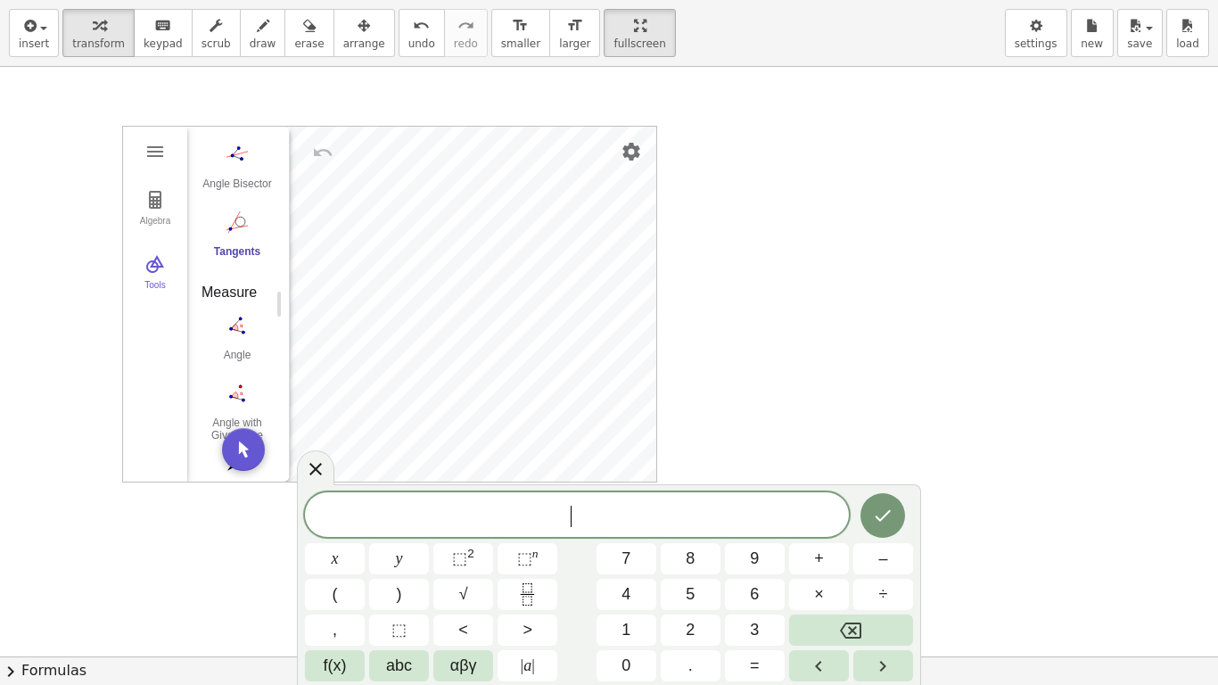
click at [888, 433] on div at bounding box center [609, 656] width 1218 height 1178
drag, startPoint x: 726, startPoint y: 439, endPoint x: 844, endPoint y: 218, distance: 250.9
click at [844, 218] on div at bounding box center [609, 656] width 1218 height 1178
click at [698, 531] on button "5" at bounding box center [691, 594] width 60 height 31
click at [890, 509] on icon "Done" at bounding box center [882, 515] width 21 height 21
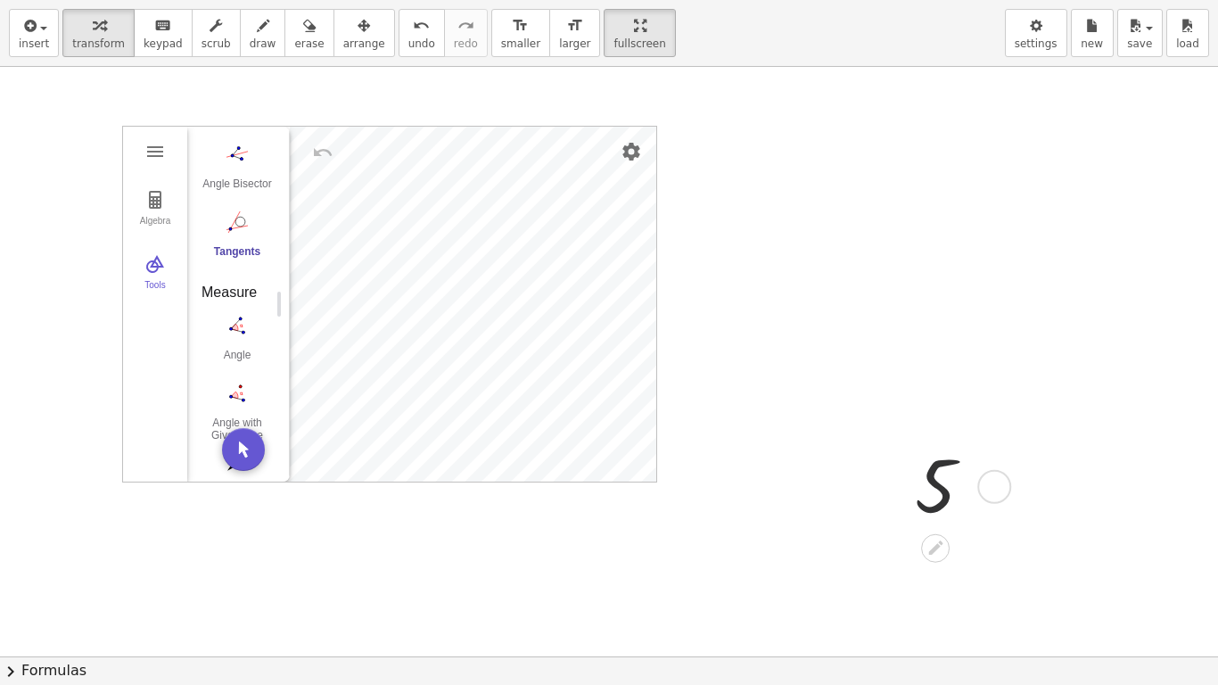
click at [934, 481] on div at bounding box center [951, 485] width 90 height 94
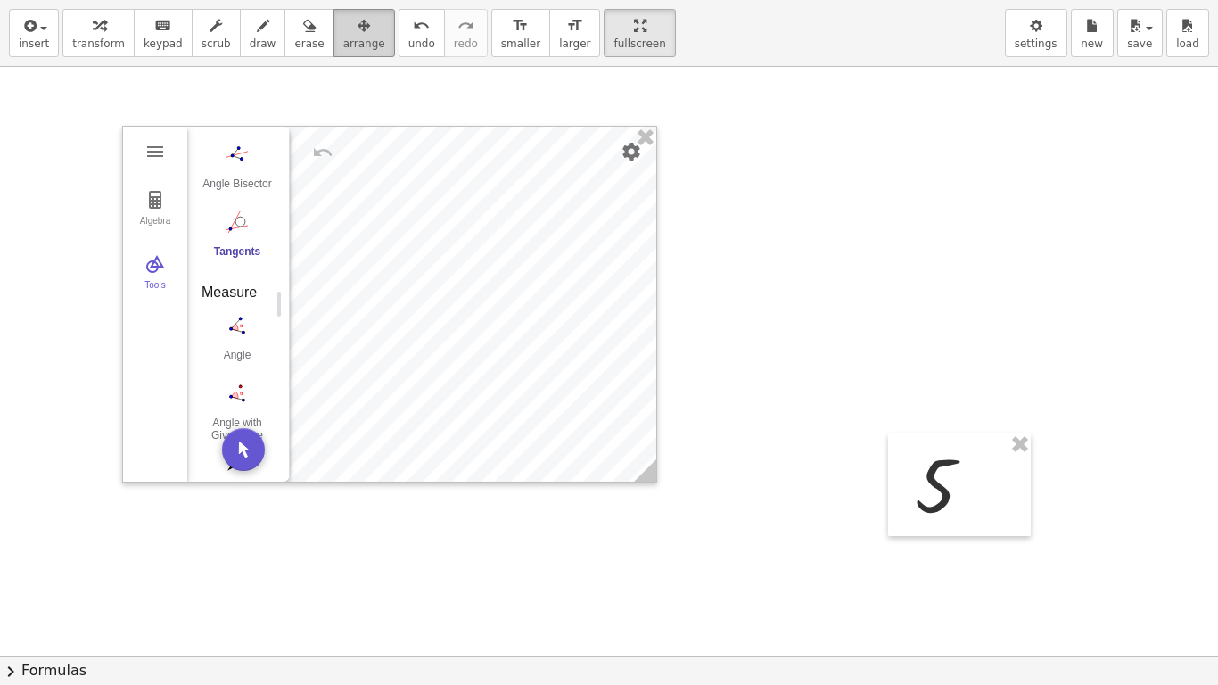
click at [343, 38] on span "arrange" at bounding box center [364, 43] width 42 height 12
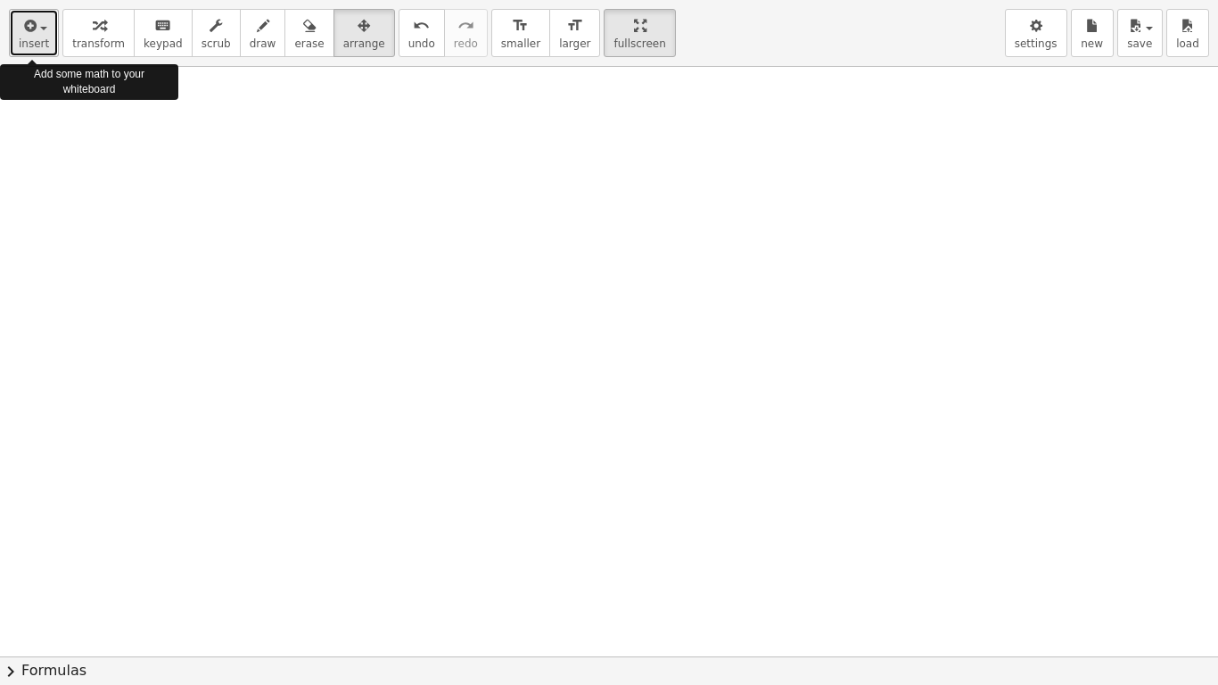
click at [23, 27] on icon "button" at bounding box center [29, 25] width 16 height 21
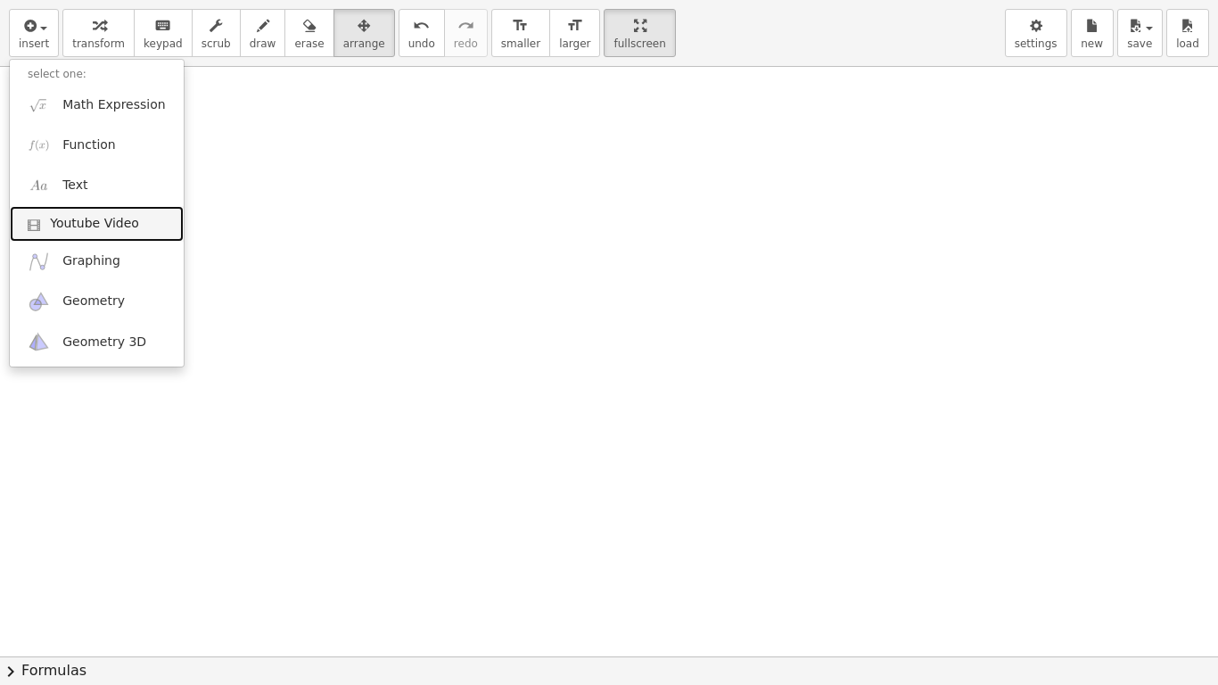
click at [122, 220] on span "Youtube Video" at bounding box center [94, 224] width 89 height 18
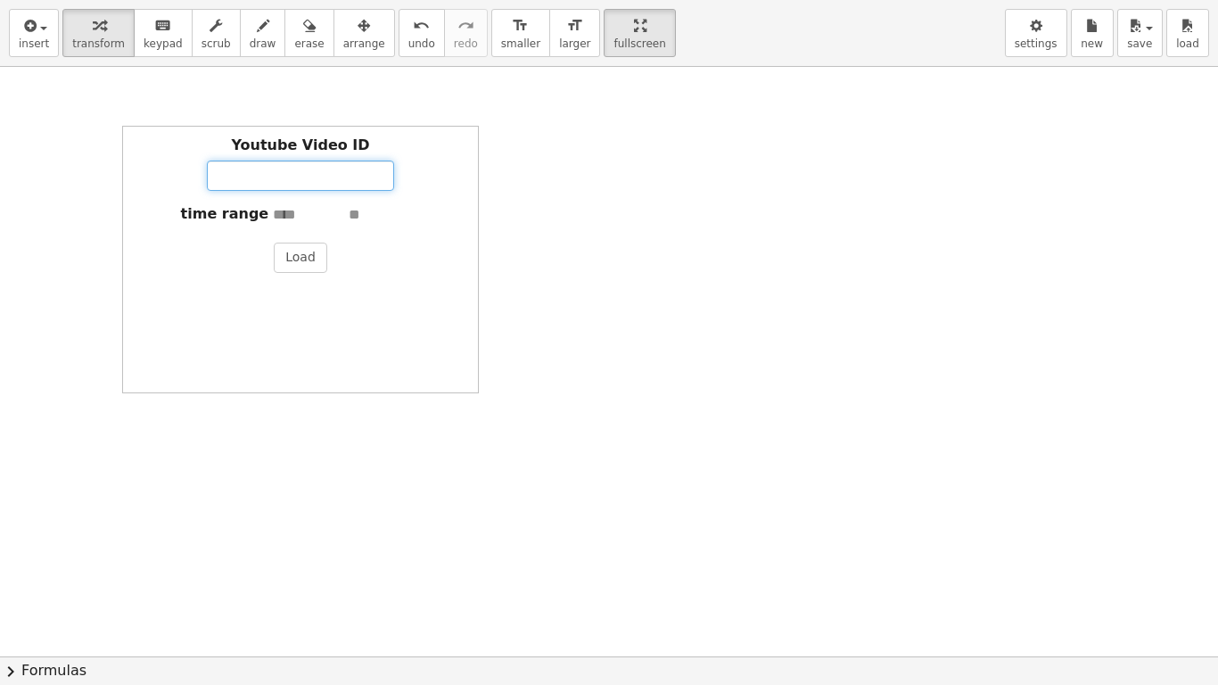
click at [274, 174] on input "Youtube Video ID" at bounding box center [300, 175] width 187 height 30
click at [111, 47] on span "transform" at bounding box center [98, 43] width 53 height 12
click at [21, 31] on icon "button" at bounding box center [29, 25] width 16 height 21
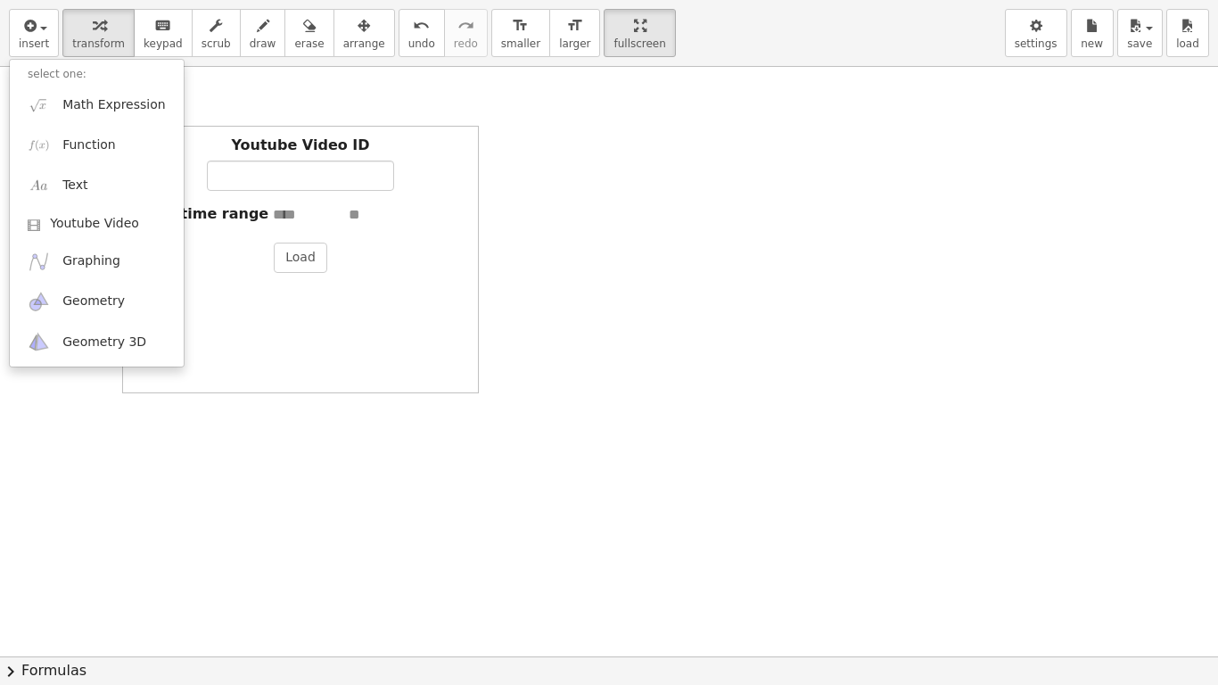
click at [406, 148] on div "Youtube Video ID" at bounding box center [300, 162] width 337 height 55
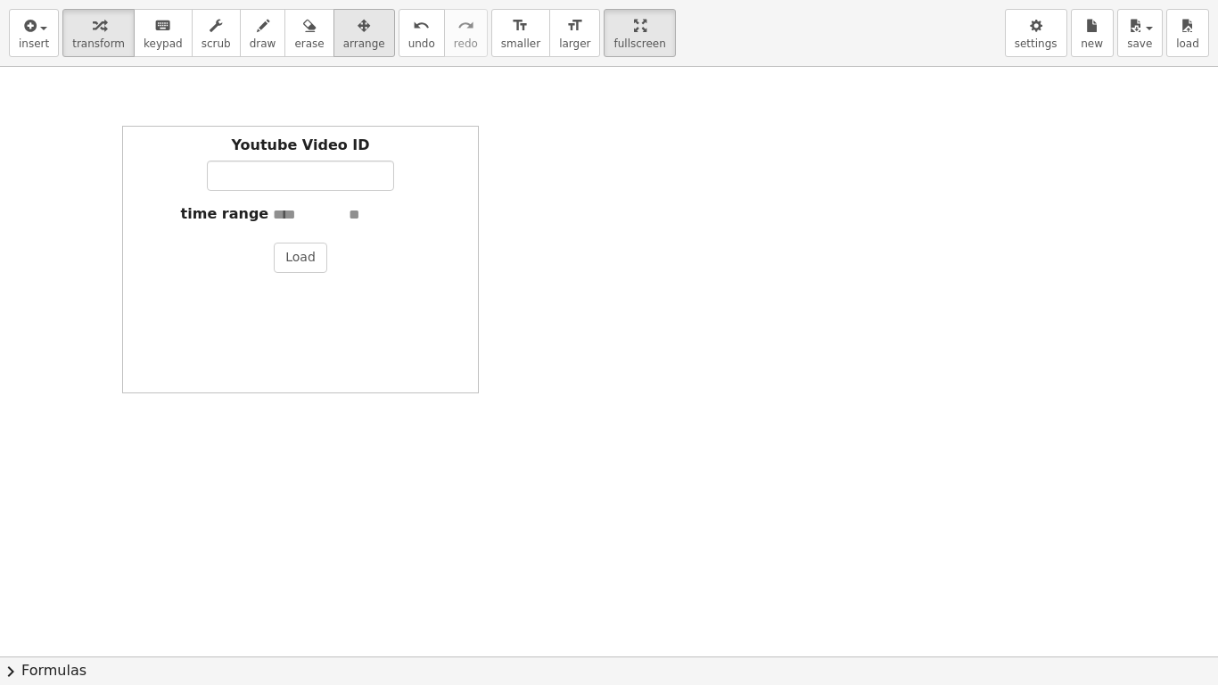
click at [360, 23] on button "arrange" at bounding box center [364, 33] width 62 height 48
